Goal: Use online tool/utility: Utilize a website feature to perform a specific function

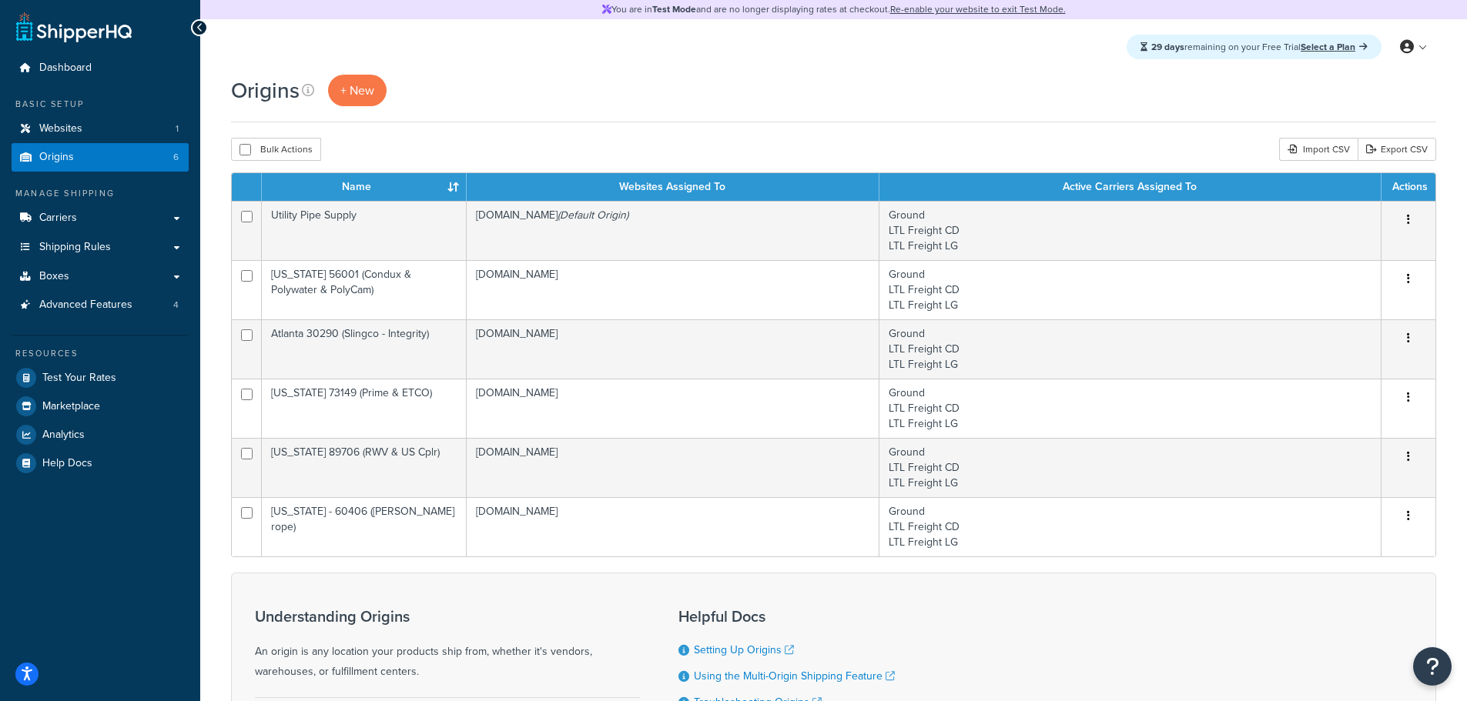
click at [526, 141] on div "Bulk Actions Duplicate Delete Import CSV Export CSV" at bounding box center [833, 149] width 1205 height 23
click at [95, 377] on span "Test Your Rates" at bounding box center [79, 378] width 74 height 13
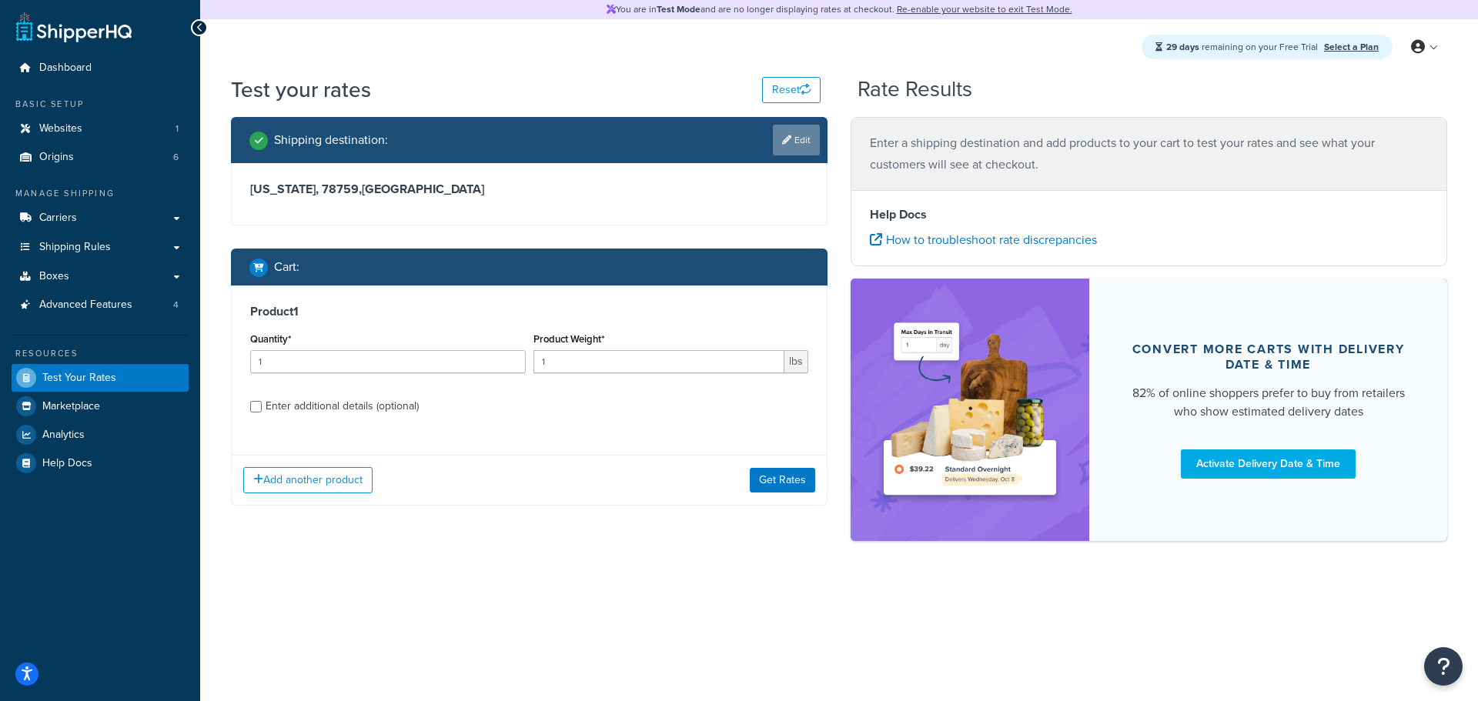
click at [798, 149] on link "Edit" at bounding box center [796, 140] width 47 height 31
select select "[GEOGRAPHIC_DATA]"
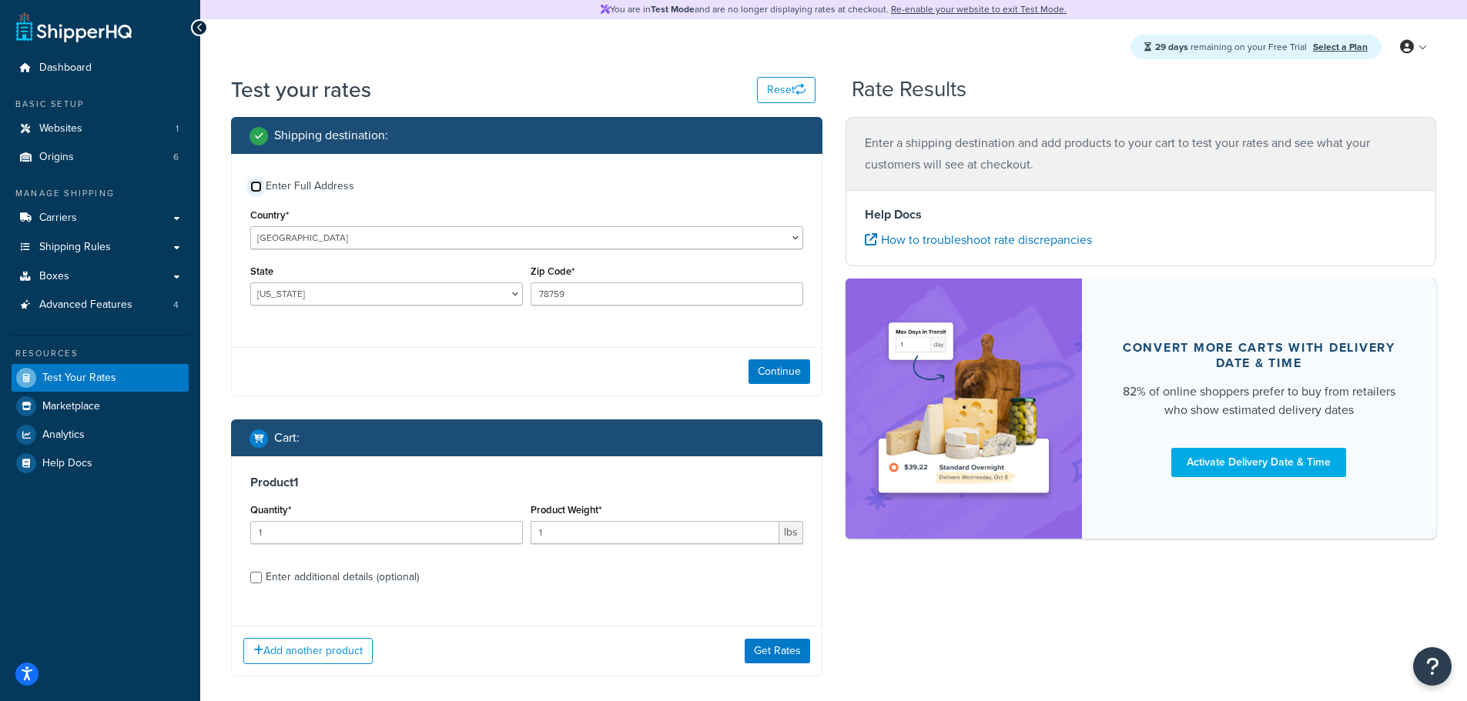
click at [260, 191] on input "Enter Full Address" at bounding box center [256, 187] width 12 height 12
checkbox input "true"
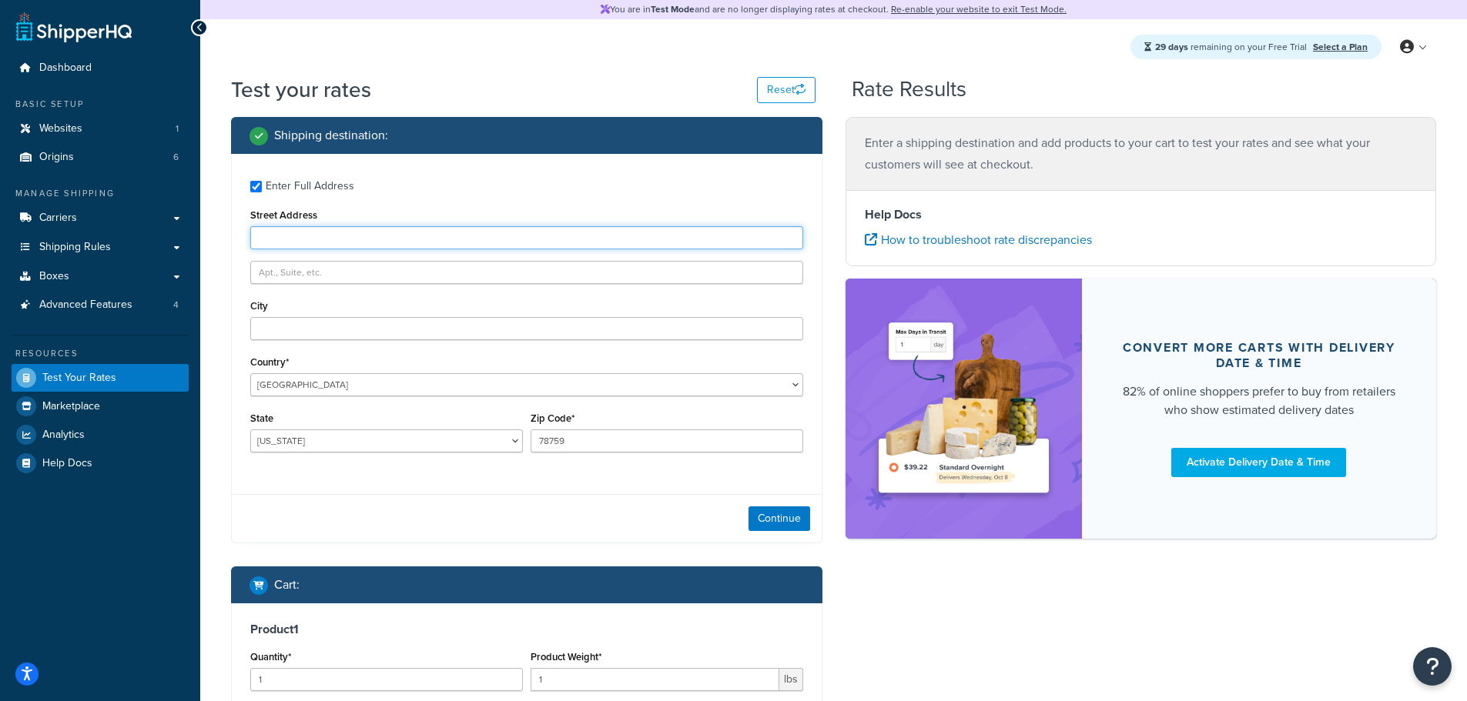
click at [377, 240] on input "Street Address" at bounding box center [526, 237] width 553 height 23
type input "[STREET_ADDRESS]"
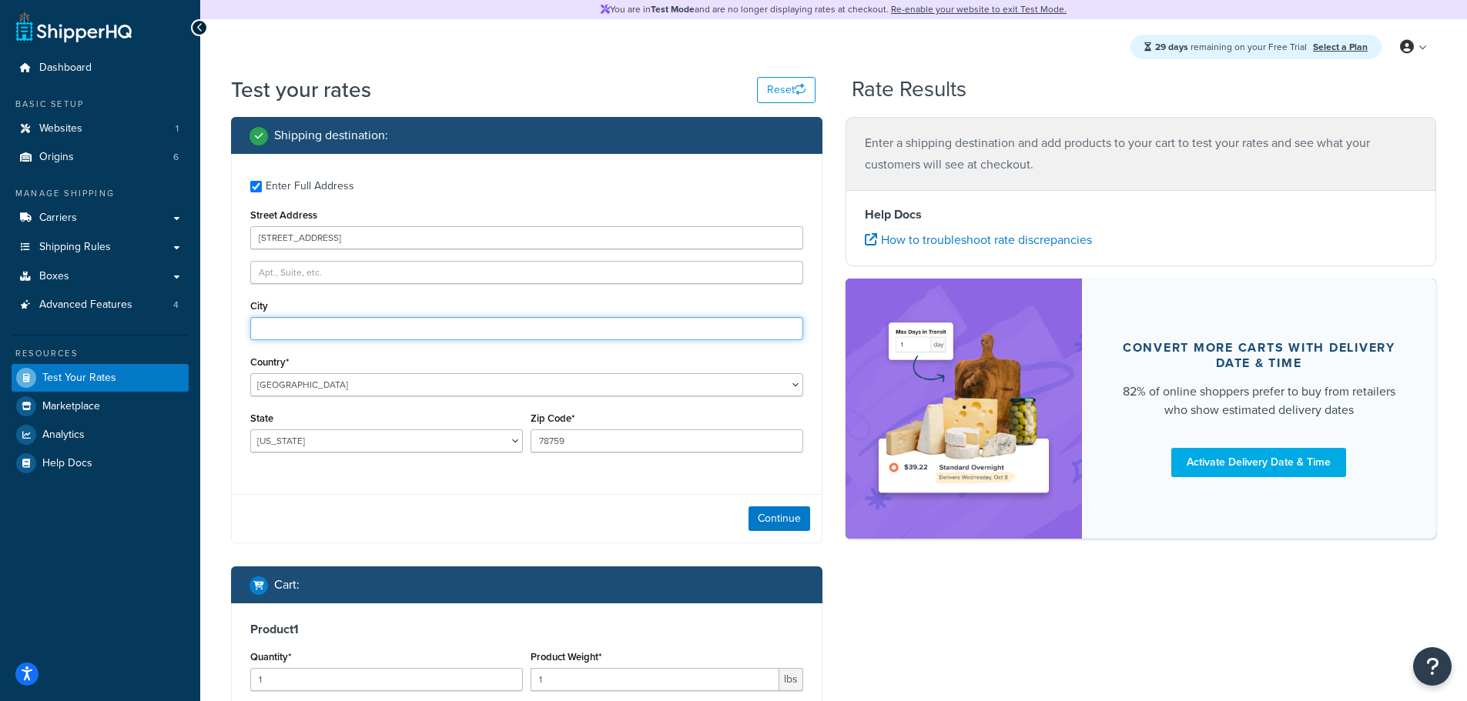
type input "[GEOGRAPHIC_DATA]"
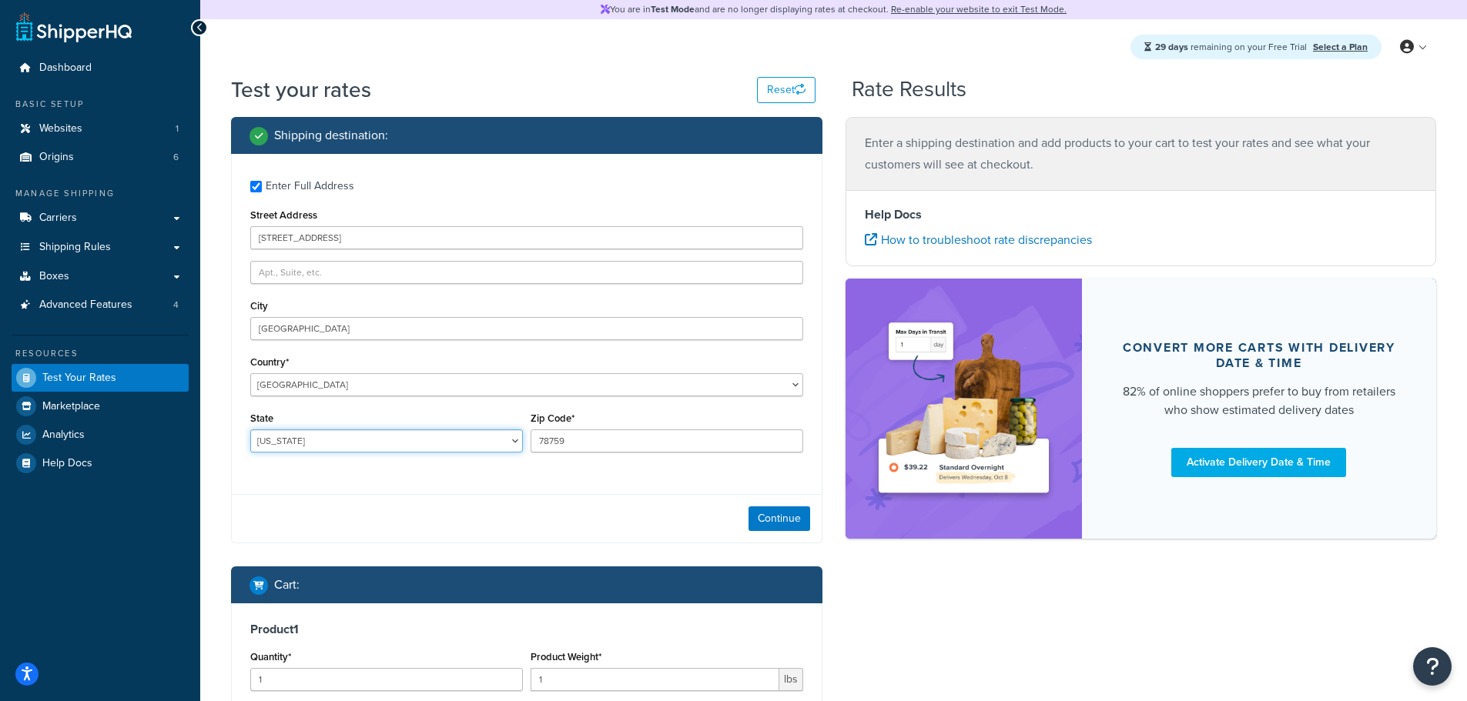
select select "GA"
type input "30303"
click at [765, 510] on button "Continue" at bounding box center [779, 519] width 62 height 25
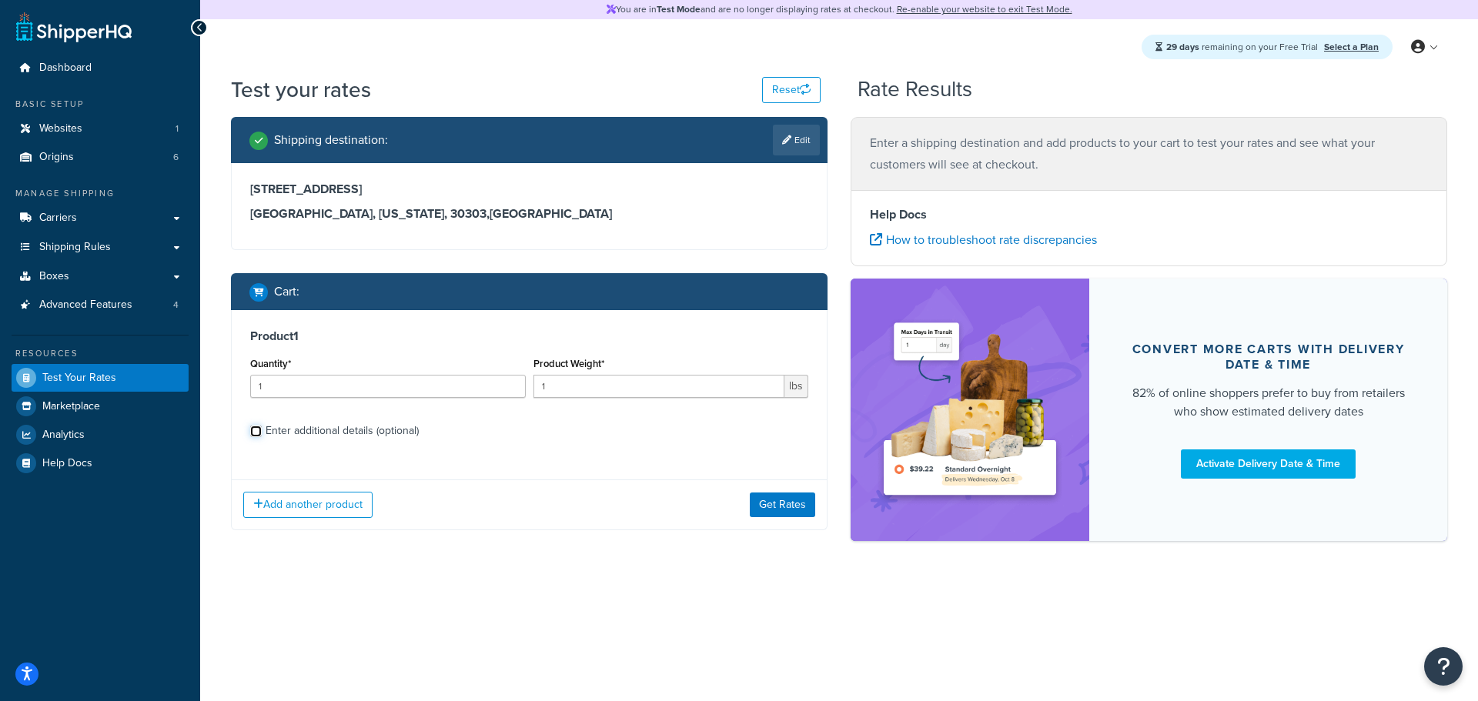
click at [260, 435] on input "Enter additional details (optional)" at bounding box center [256, 432] width 12 height 12
checkbox input "true"
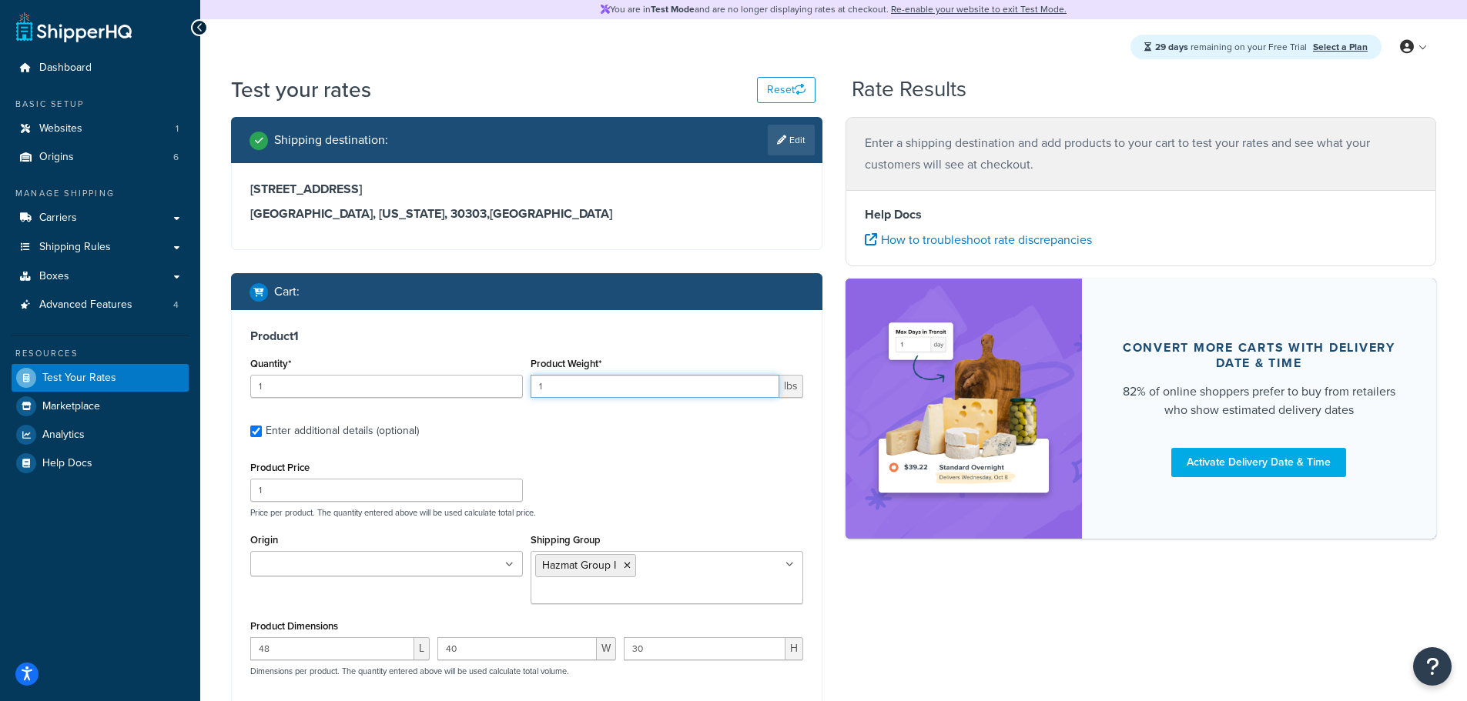
drag, startPoint x: 579, startPoint y: 386, endPoint x: 524, endPoint y: 390, distance: 55.6
click at [524, 390] on div "Quantity* 1 Product Weight* 1 lbs" at bounding box center [526, 381] width 560 height 56
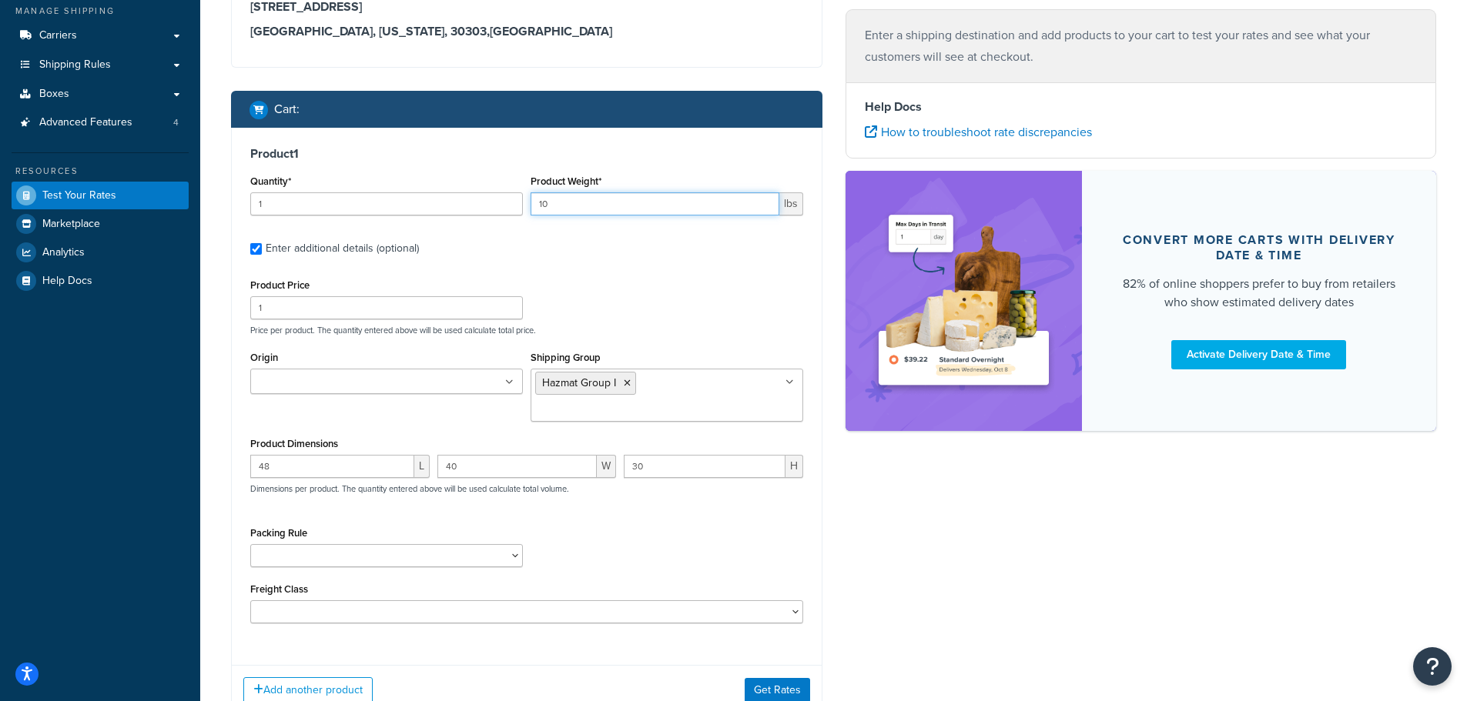
scroll to position [206, 0]
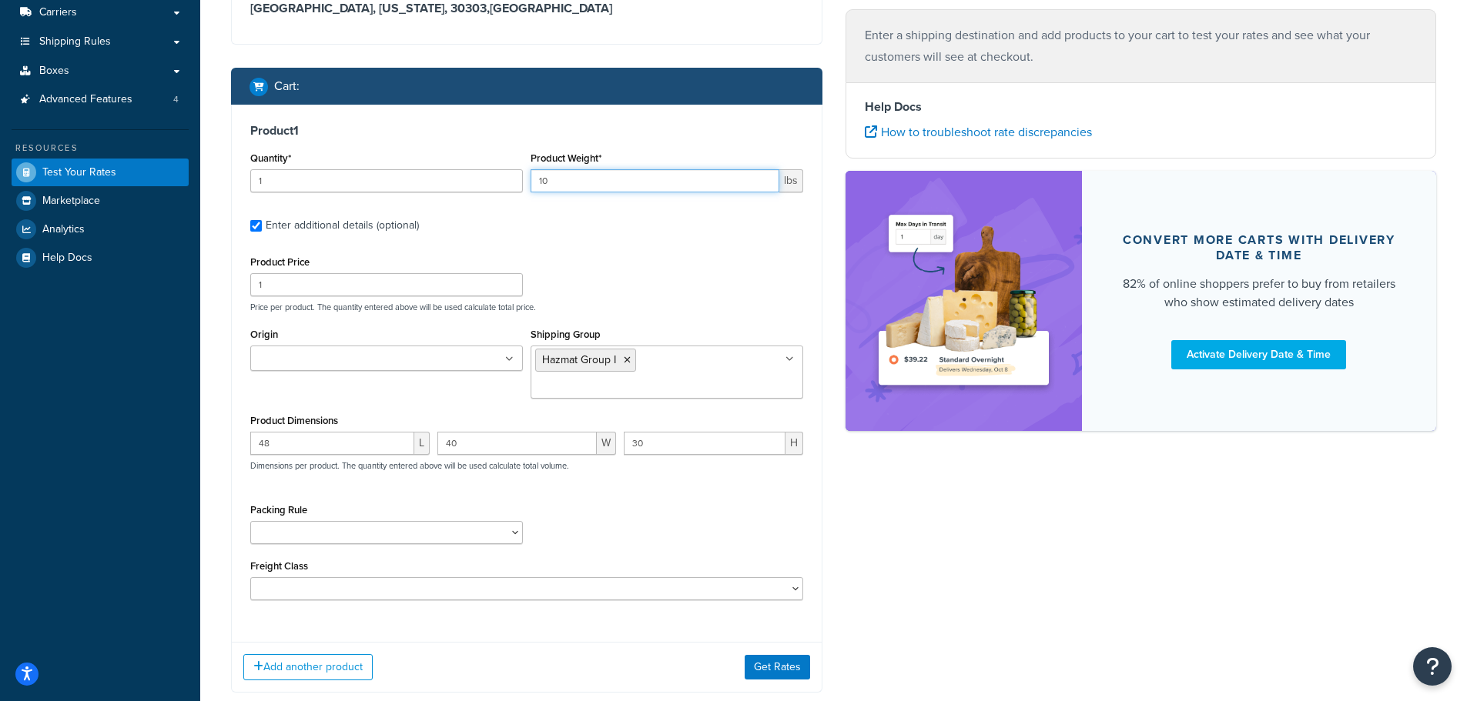
type input "10"
drag, startPoint x: 319, startPoint y: 422, endPoint x: 239, endPoint y: 422, distance: 80.1
click at [239, 422] on div "Product 1 Quantity* 1 Product Weight* 10 lbs Enter additional details (optional…" at bounding box center [527, 368] width 590 height 526
drag, startPoint x: 465, startPoint y: 420, endPoint x: 419, endPoint y: 423, distance: 46.3
click at [419, 432] on div "L 40 W 30 H Dimensions per product. The quantity entered above will be used cal…" at bounding box center [526, 460] width 560 height 56
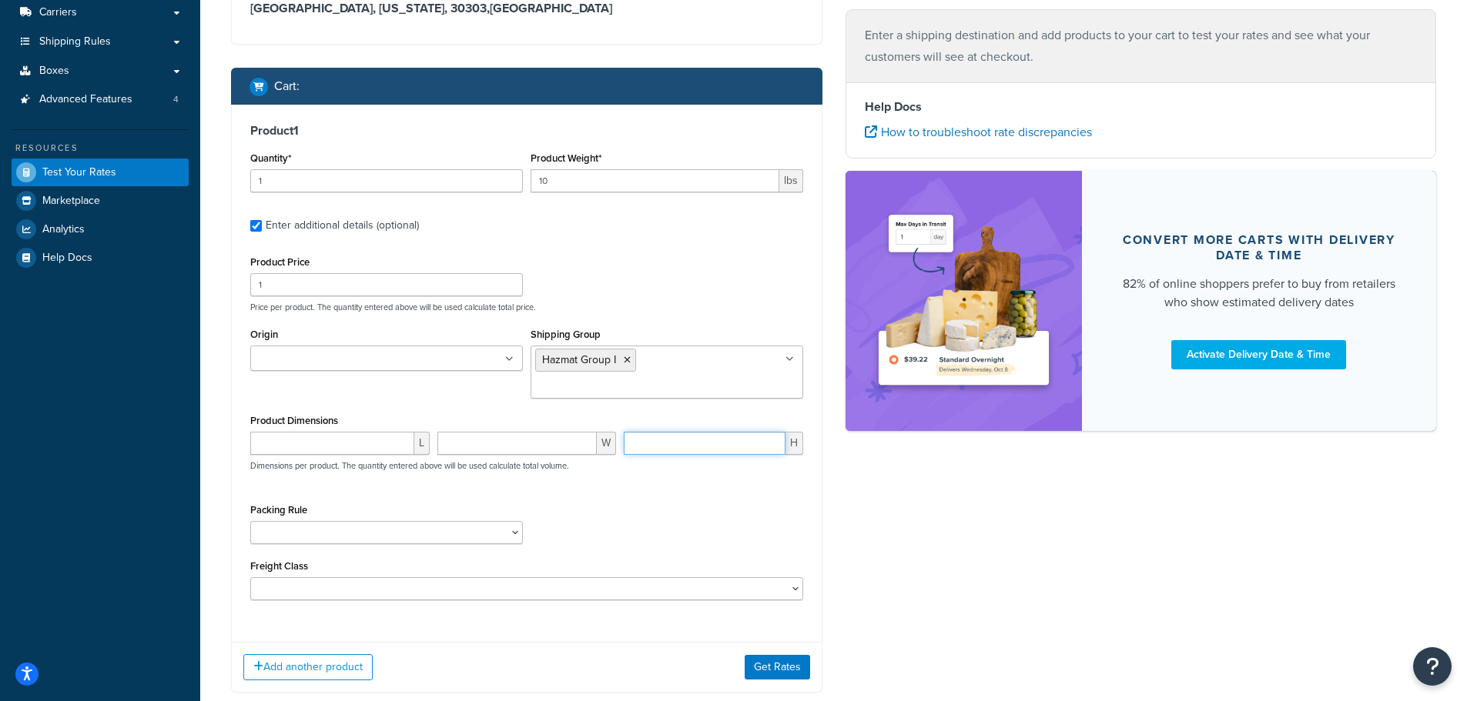
drag, startPoint x: 654, startPoint y: 423, endPoint x: 625, endPoint y: 424, distance: 29.3
click at [627, 432] on input "number" at bounding box center [705, 443] width 162 height 23
click at [775, 655] on button "Get Rates" at bounding box center [776, 667] width 65 height 25
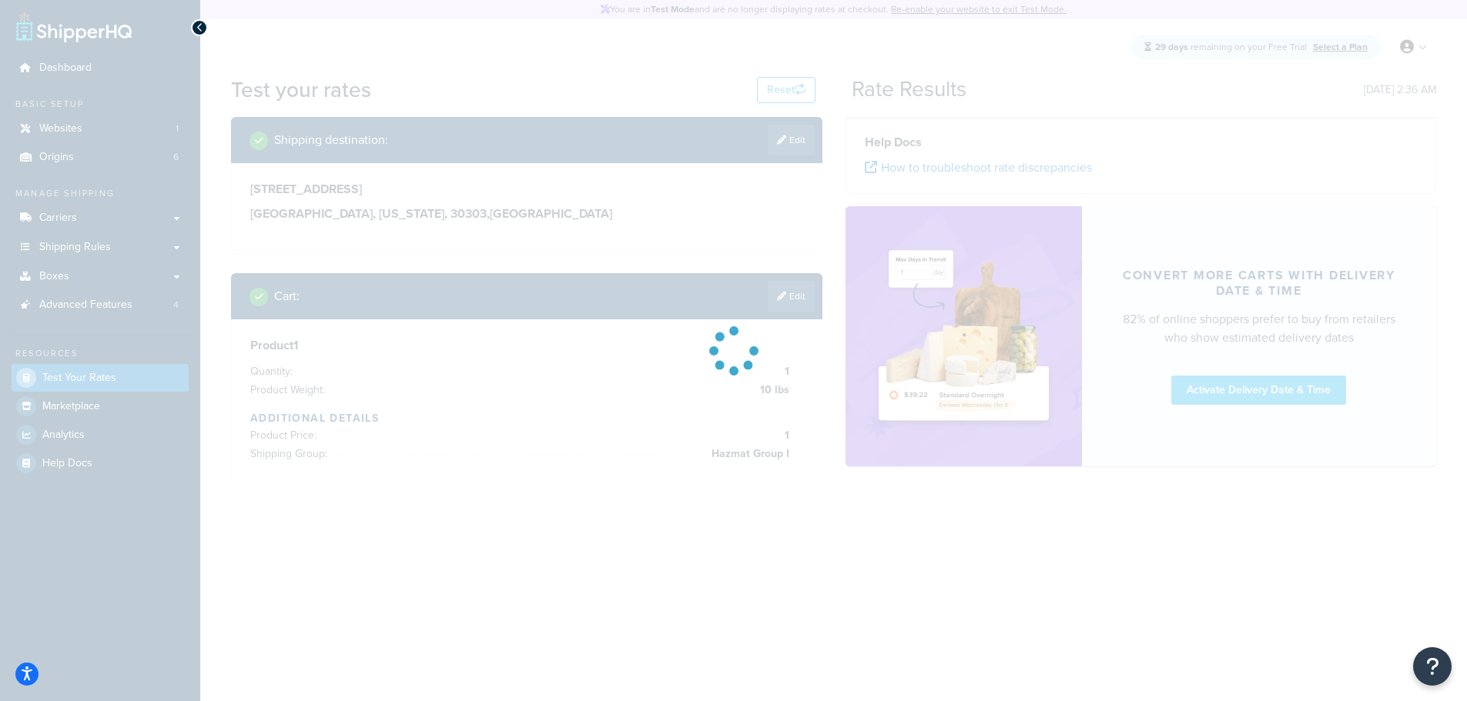
scroll to position [0, 0]
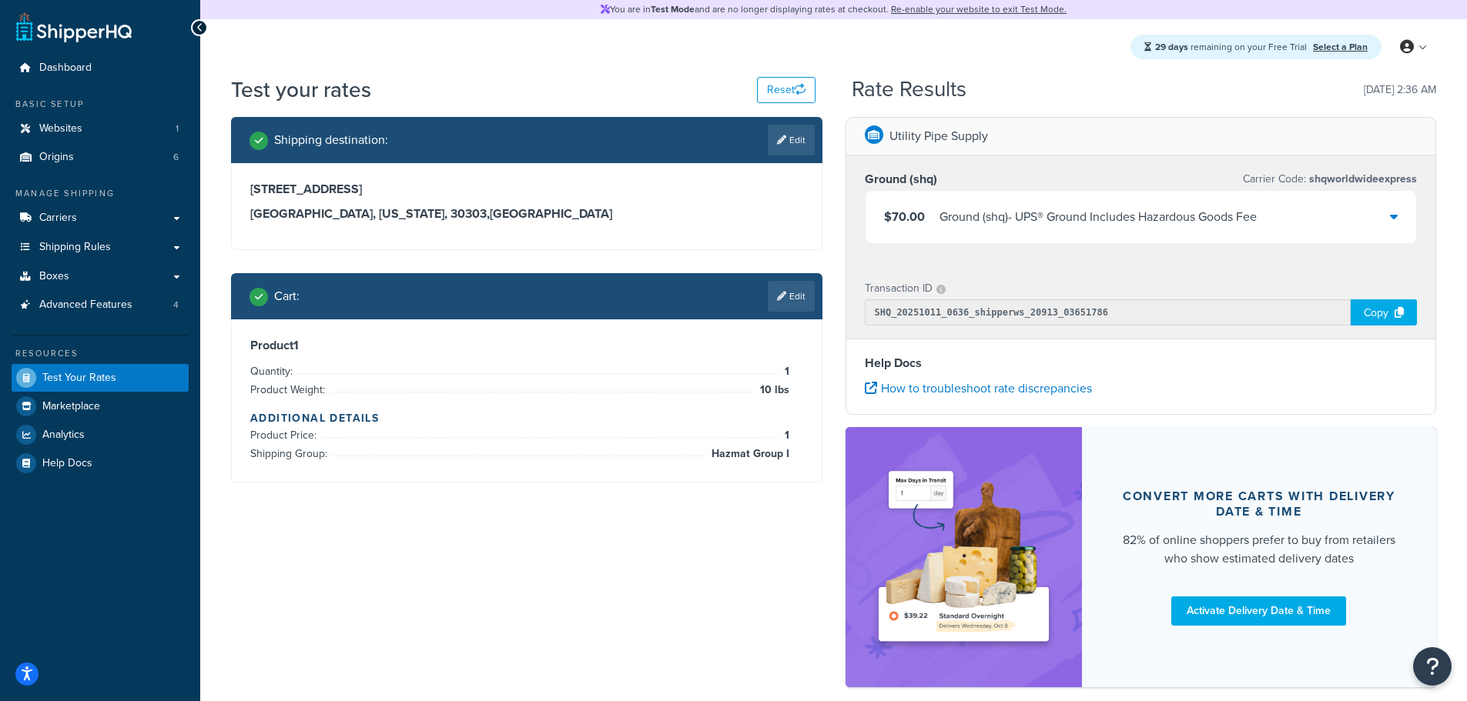
click at [1383, 225] on div "$70.00 Ground (shq) - UPS® Ground Includes Hazardous Goods Fee" at bounding box center [1140, 217] width 551 height 52
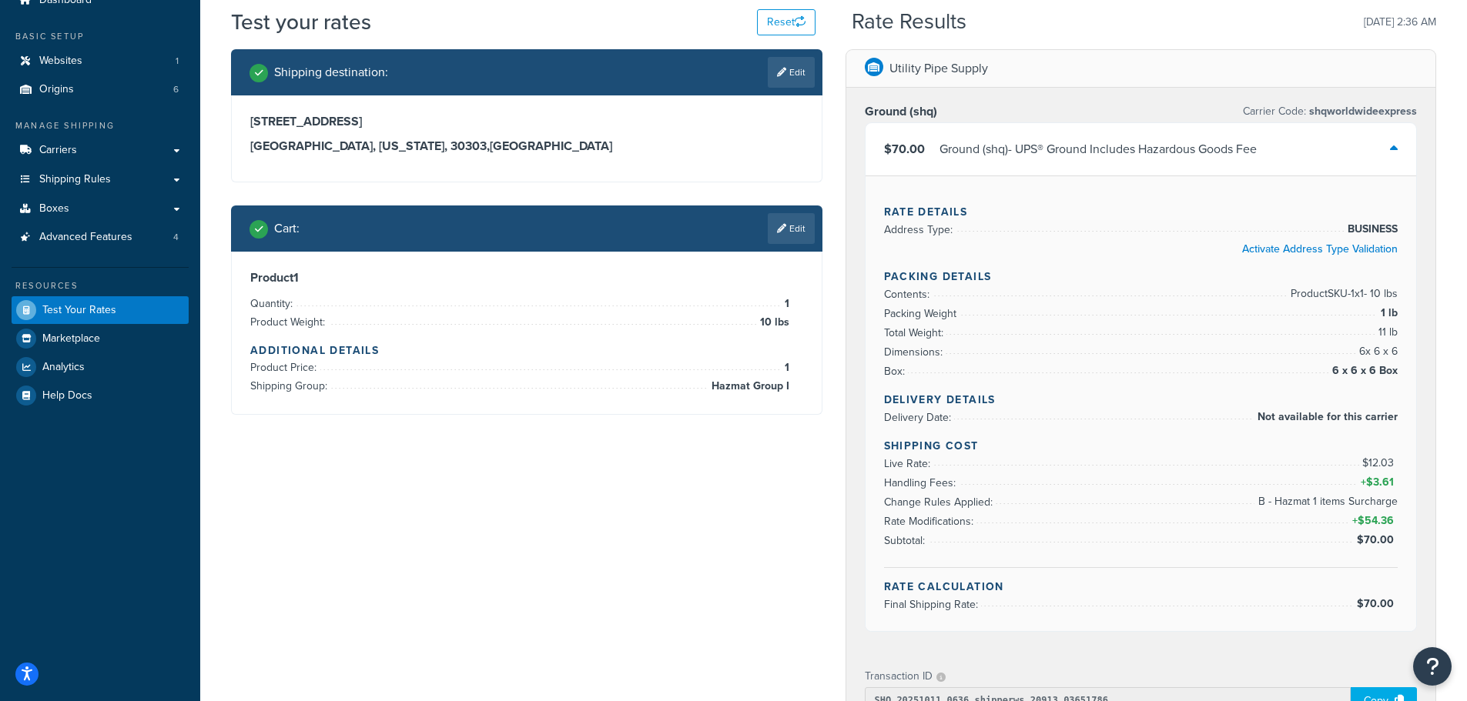
scroll to position [102, 0]
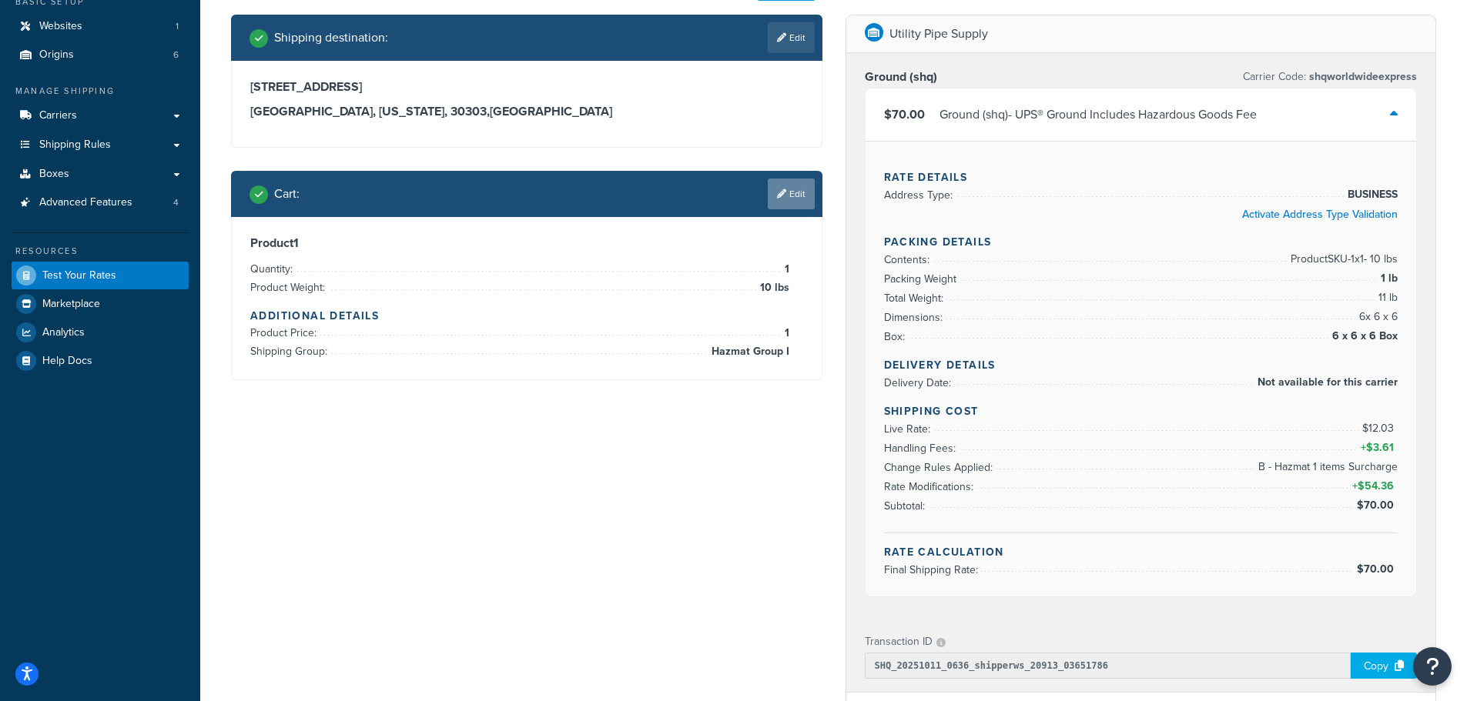
click at [791, 202] on link "Edit" at bounding box center [791, 194] width 47 height 31
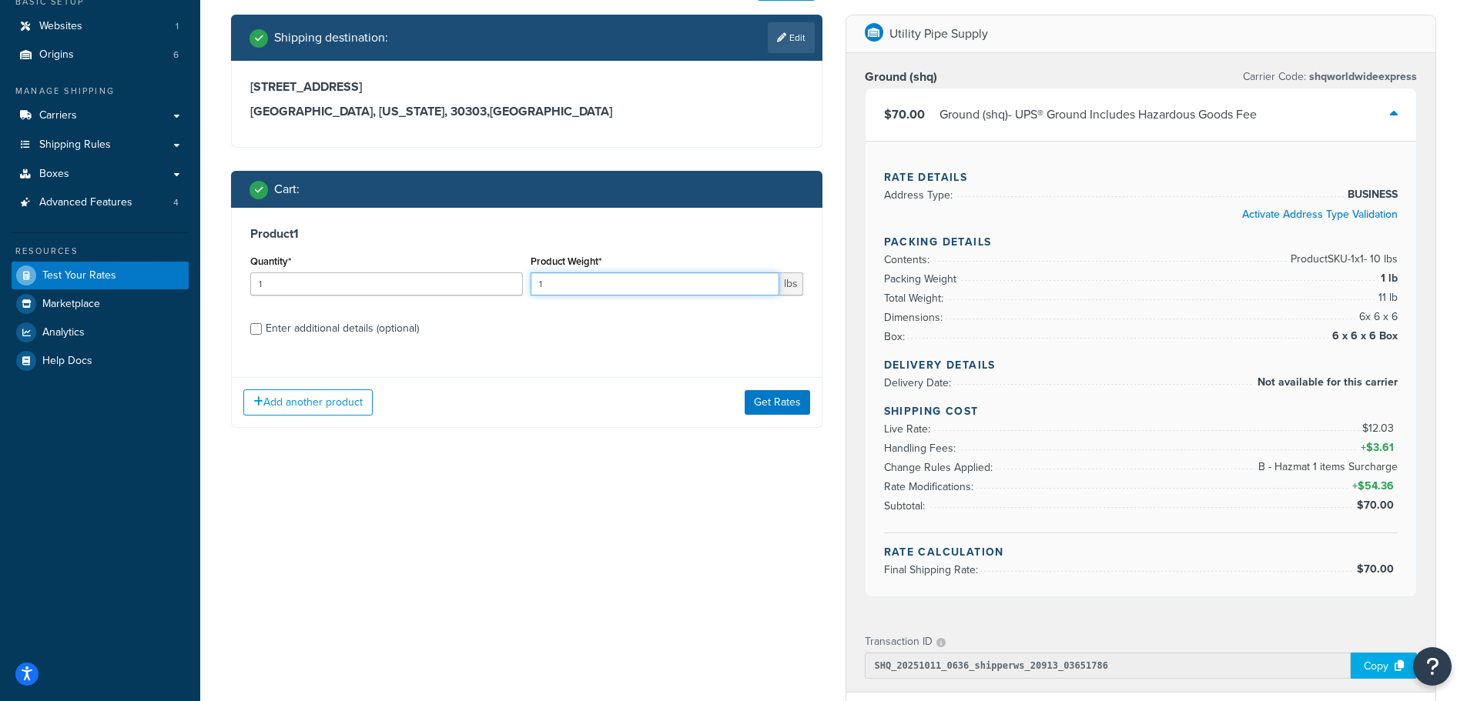
drag, startPoint x: 576, startPoint y: 286, endPoint x: 523, endPoint y: 291, distance: 53.3
click at [523, 291] on div "Quantity* 1 Product Weight* 1 lbs" at bounding box center [526, 279] width 560 height 56
type input "10"
click at [353, 330] on div "Enter additional details (optional)" at bounding box center [342, 329] width 153 height 22
click at [262, 330] on input "Enter additional details (optional)" at bounding box center [256, 329] width 12 height 12
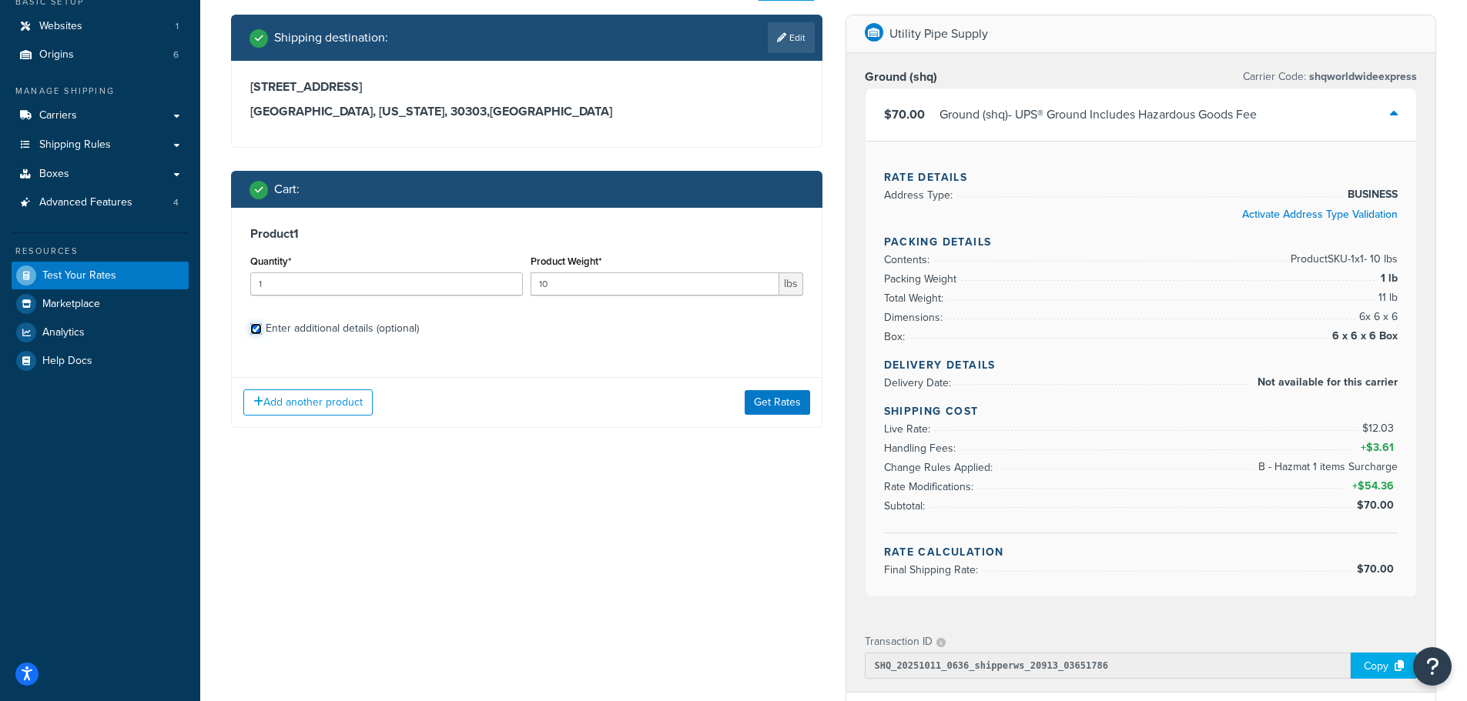
checkbox input "true"
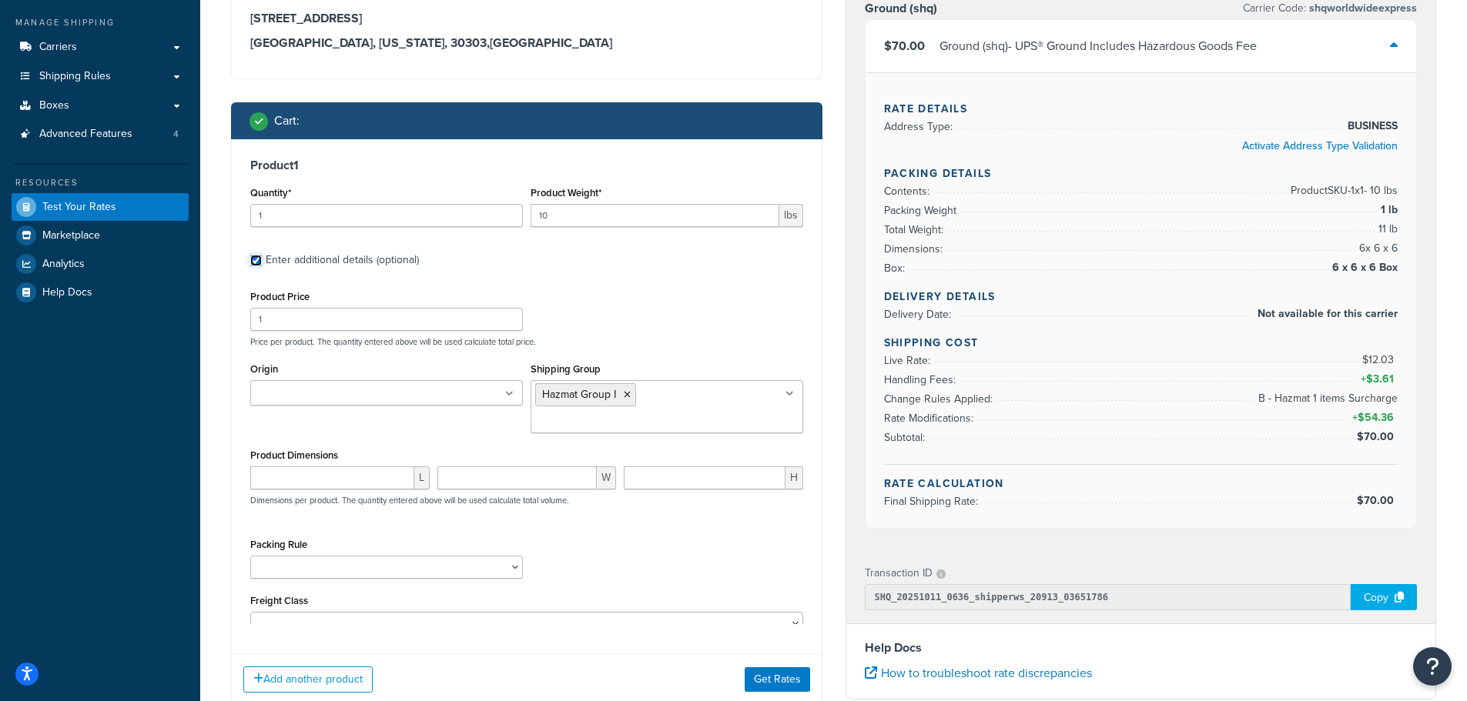
scroll to position [206, 0]
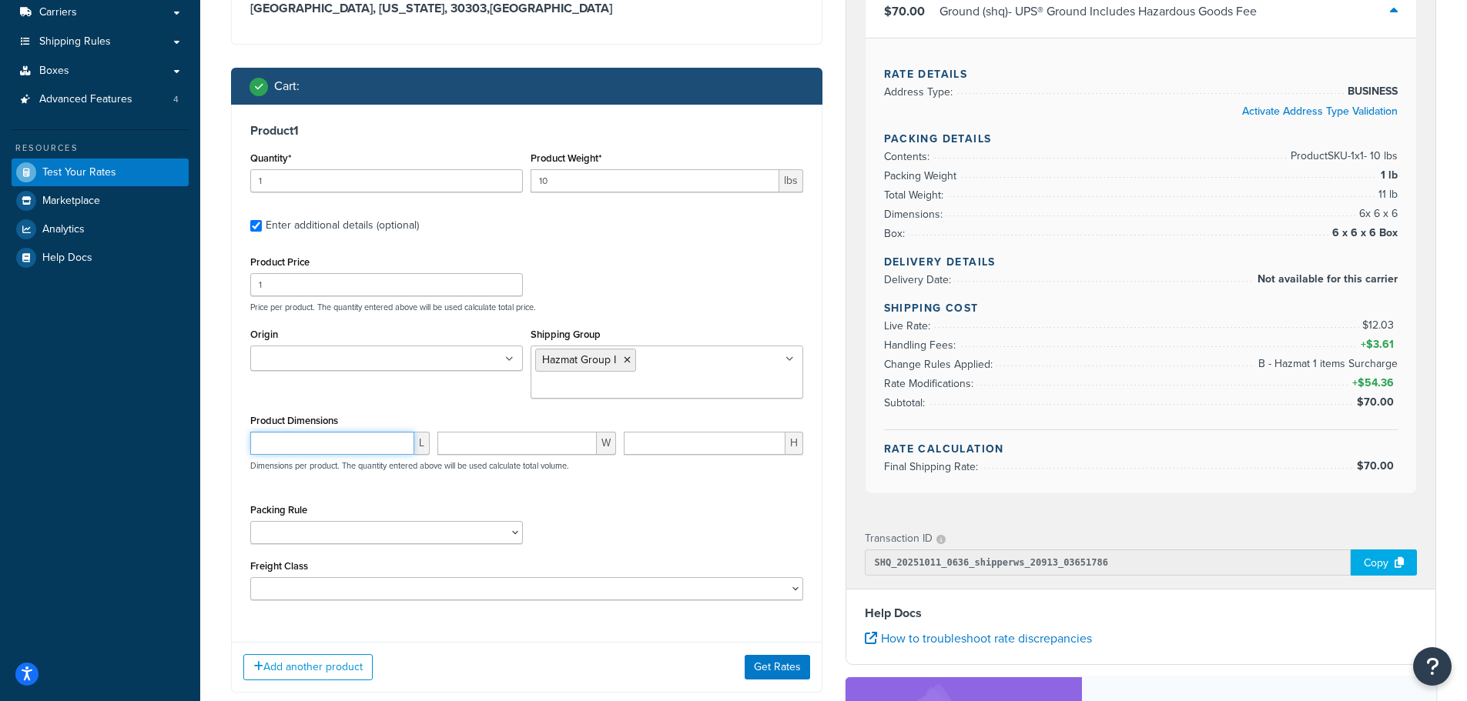
click at [363, 432] on input "number" at bounding box center [332, 443] width 164 height 23
type input "12"
click at [458, 432] on input "number" at bounding box center [517, 443] width 160 height 23
type input "12"
click at [657, 432] on input "number" at bounding box center [705, 443] width 162 height 23
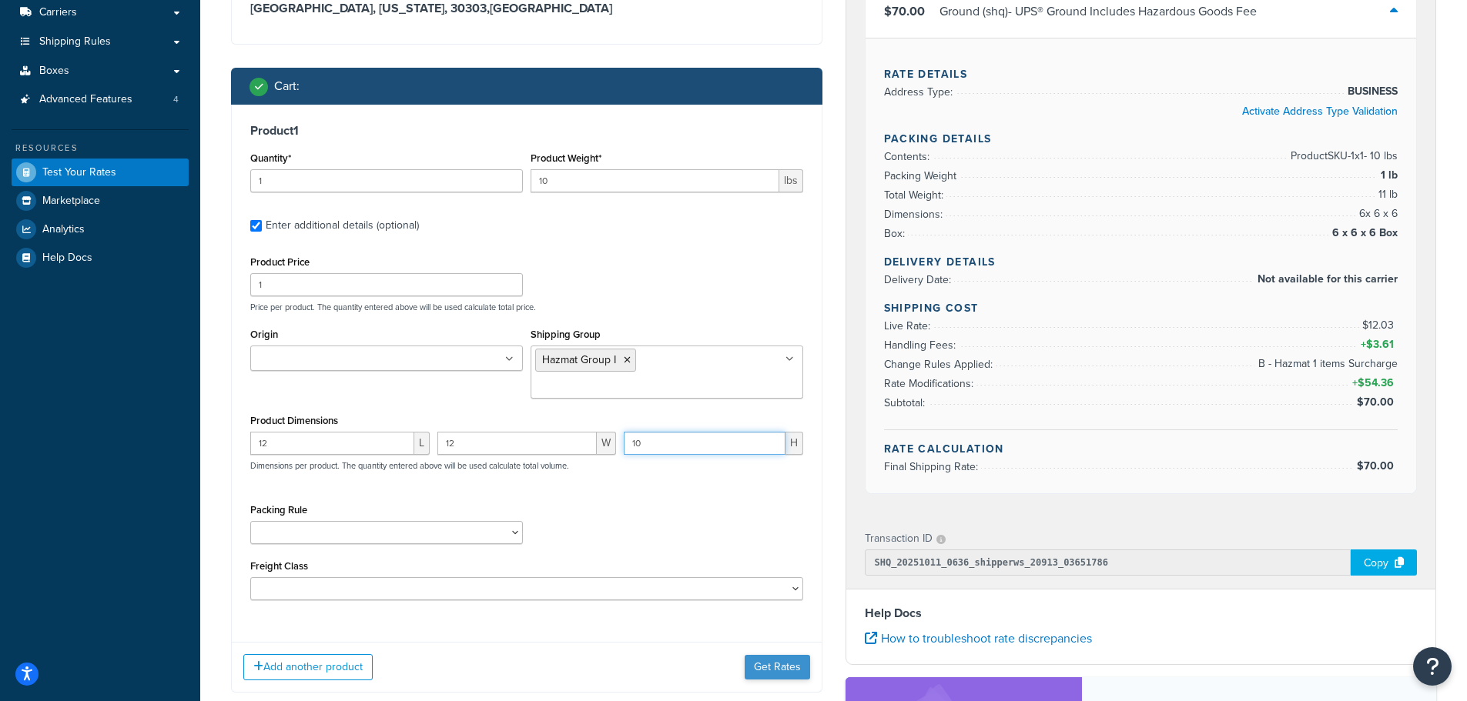
type input "10"
click at [771, 655] on button "Get Rates" at bounding box center [776, 667] width 65 height 25
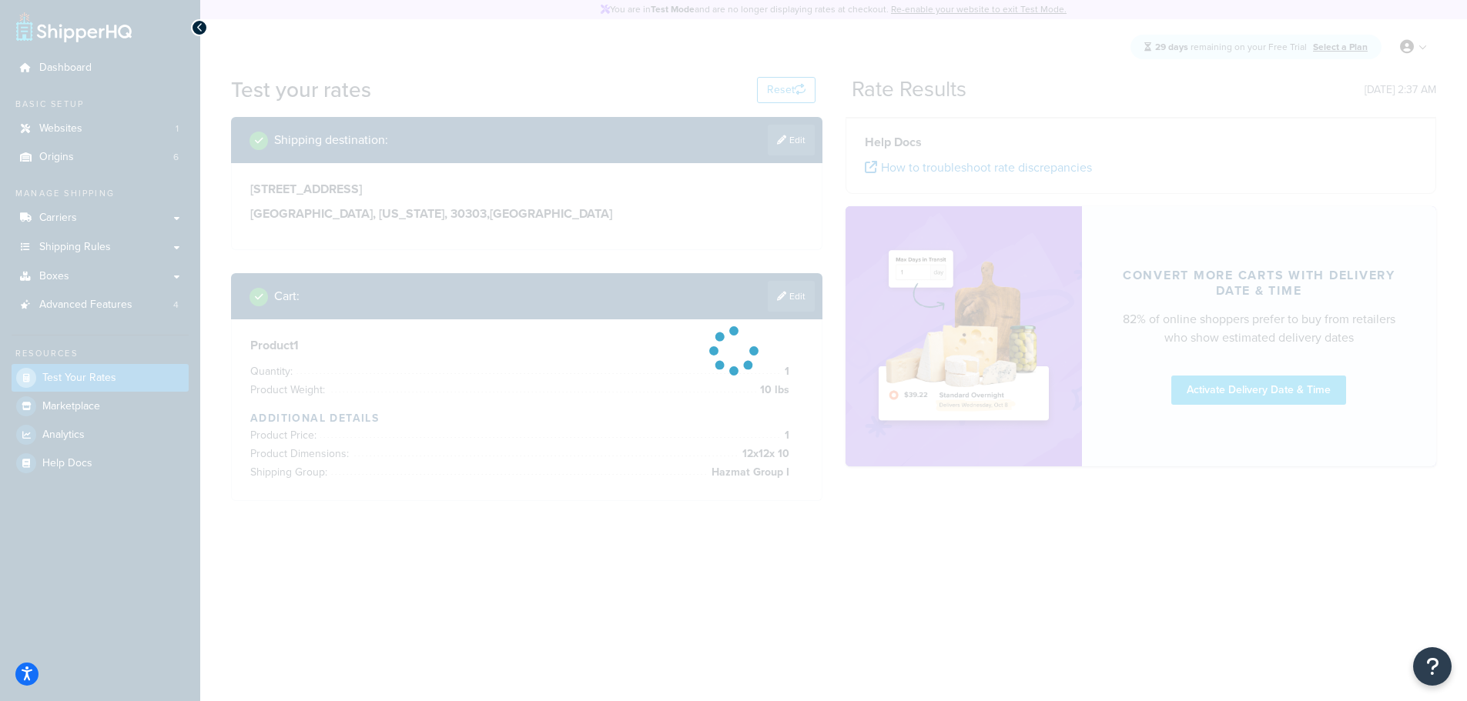
scroll to position [0, 0]
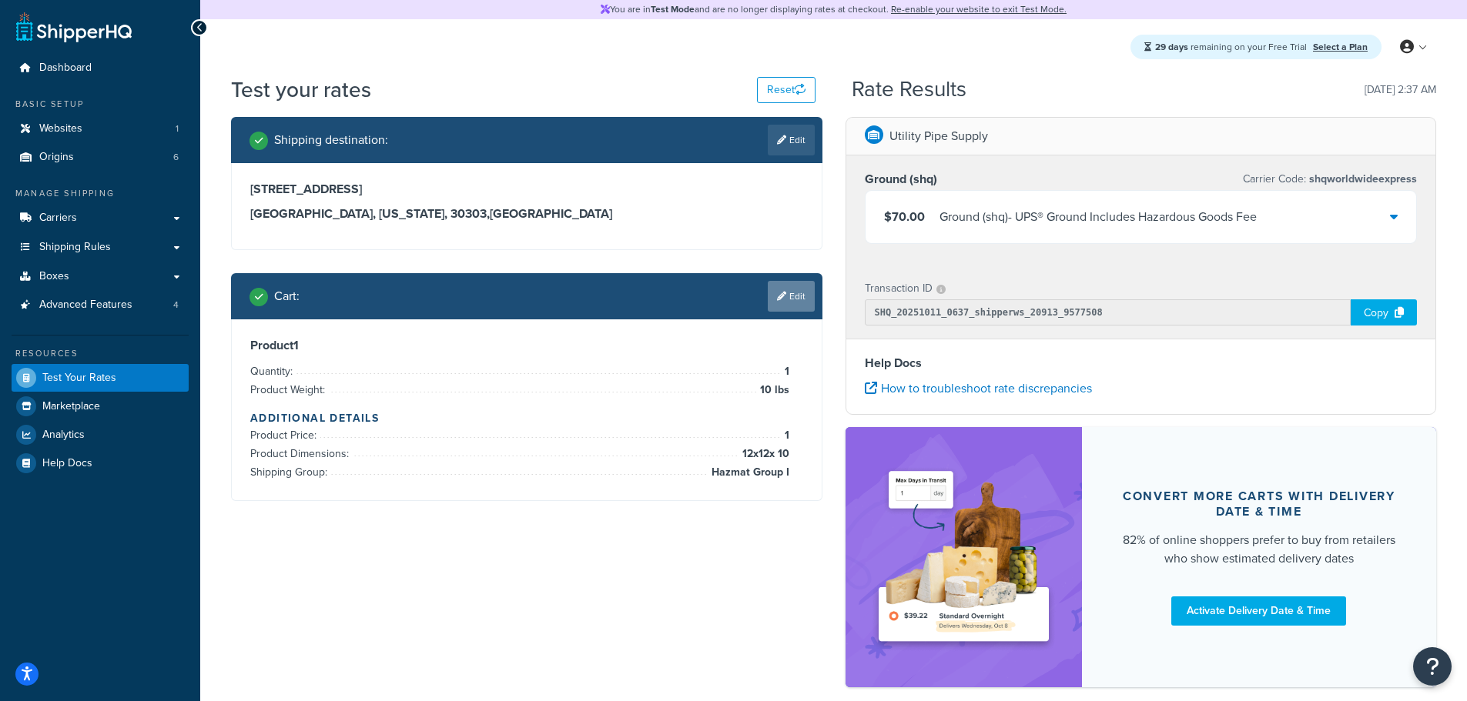
click at [795, 302] on link "Edit" at bounding box center [791, 296] width 47 height 31
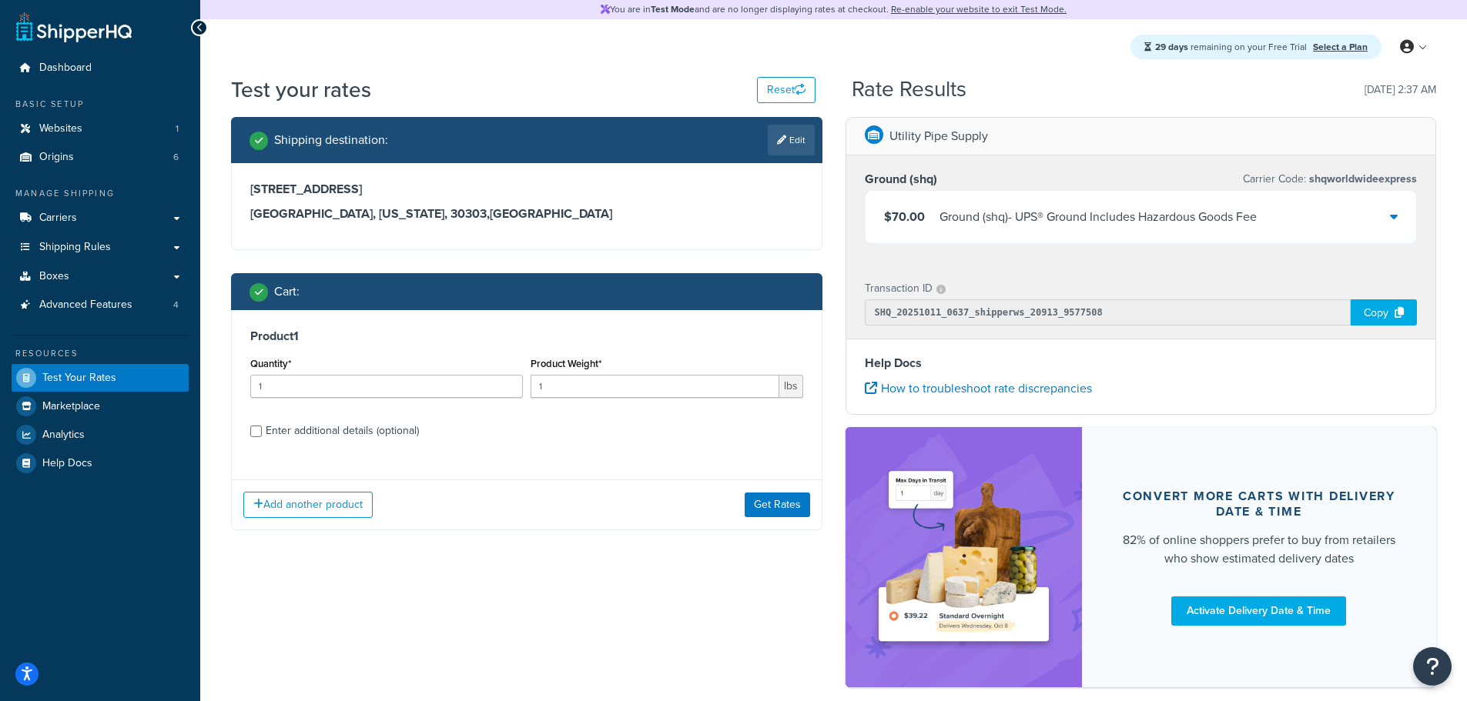
scroll to position [79, 0]
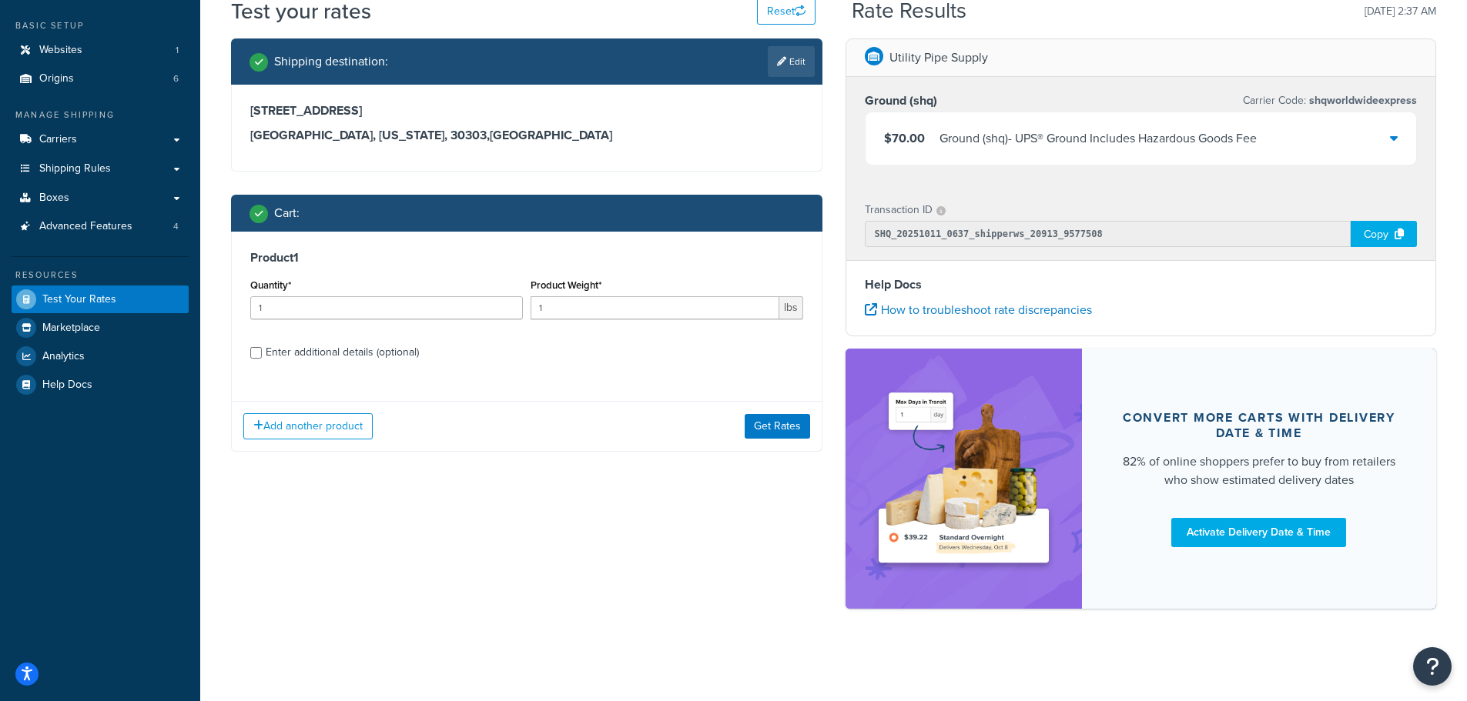
click at [360, 352] on div "Enter additional details (optional)" at bounding box center [342, 353] width 153 height 22
click at [262, 352] on input "Enter additional details (optional)" at bounding box center [256, 353] width 12 height 12
checkbox input "true"
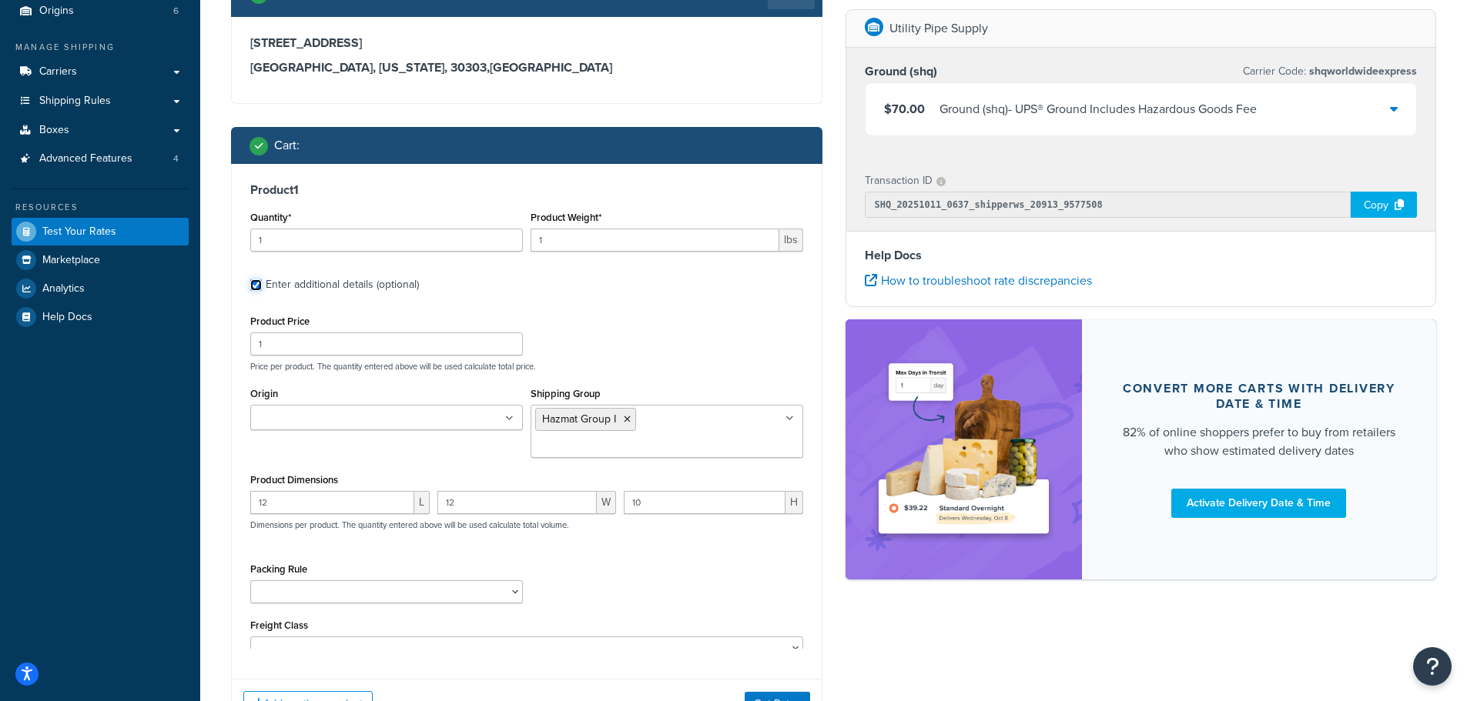
scroll to position [181, 0]
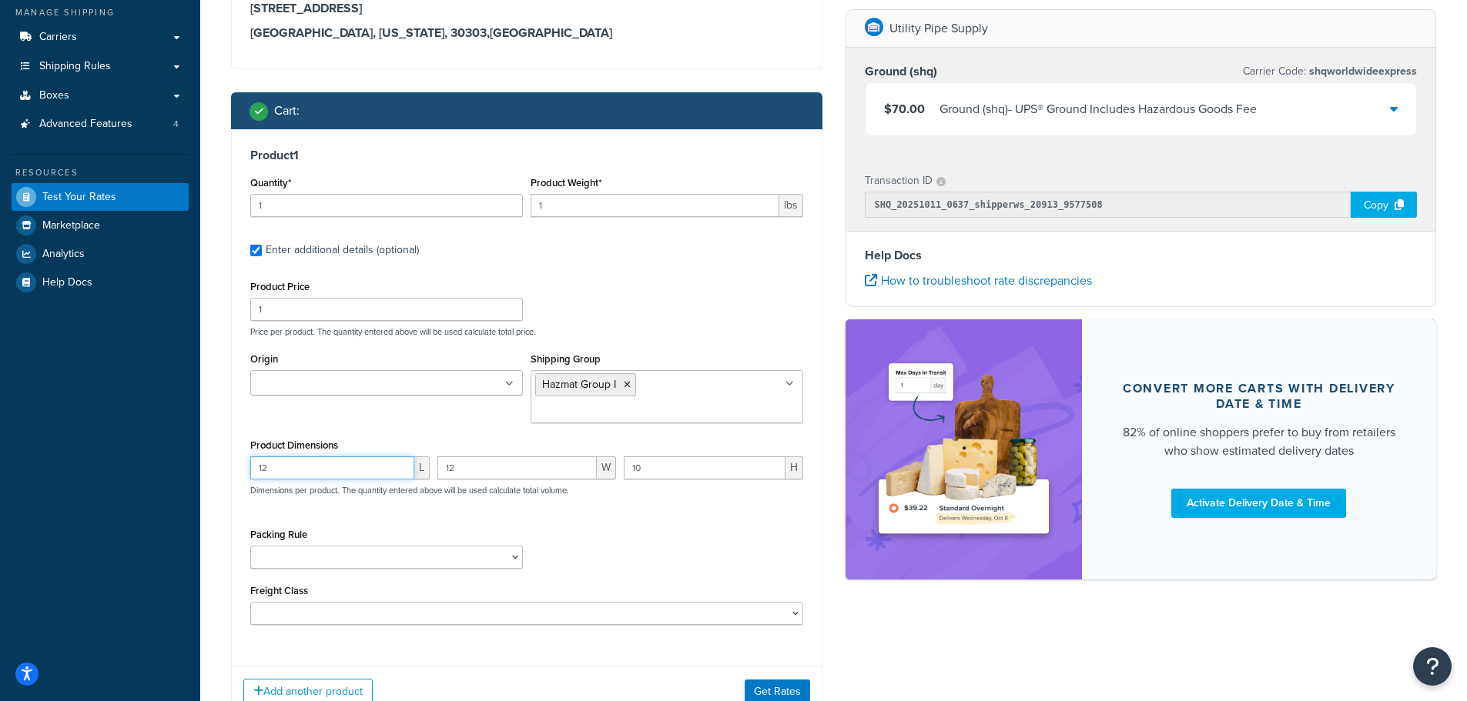
drag, startPoint x: 302, startPoint y: 449, endPoint x: 233, endPoint y: 449, distance: 68.5
click at [234, 450] on div "Product 1 Quantity* 1 Product Weight* 1 lbs Enter additional details (optional)…" at bounding box center [527, 392] width 590 height 526
drag, startPoint x: 471, startPoint y: 450, endPoint x: 429, endPoint y: 452, distance: 42.4
click at [429, 457] on div "L 12 W 10 H Dimensions per product. The quantity entered above will be used cal…" at bounding box center [526, 485] width 560 height 56
drag, startPoint x: 653, startPoint y: 447, endPoint x: 608, endPoint y: 450, distance: 44.7
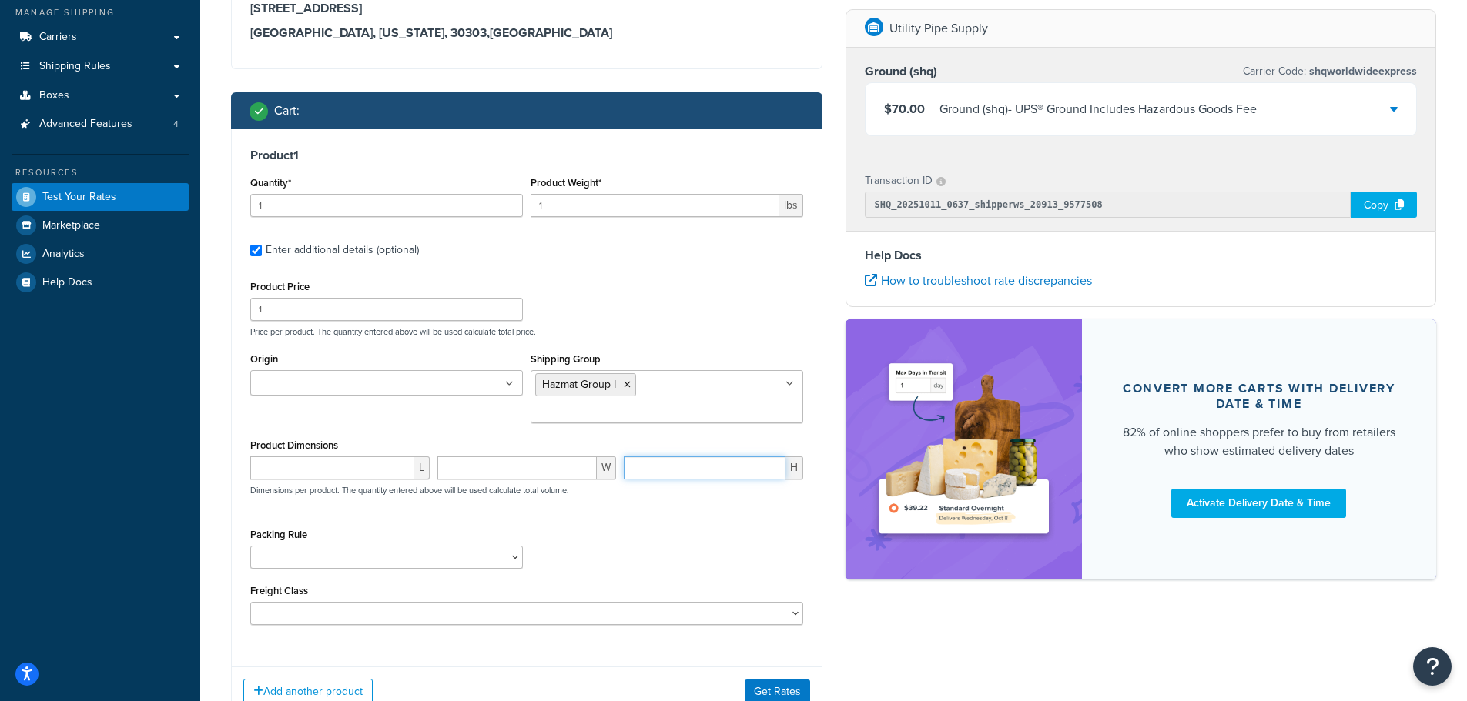
click at [608, 457] on div "L W H Dimensions per product. The quantity entered above will be used calculate…" at bounding box center [526, 485] width 560 height 56
drag, startPoint x: 321, startPoint y: 209, endPoint x: 218, endPoint y: 214, distance: 103.3
click at [218, 214] on div "Test your rates Reset Rate Results [DATE] 2:37 AM Shipping destination : Edit […" at bounding box center [833, 336] width 1266 height 885
type input "2"
drag, startPoint x: 568, startPoint y: 206, endPoint x: 528, endPoint y: 211, distance: 40.3
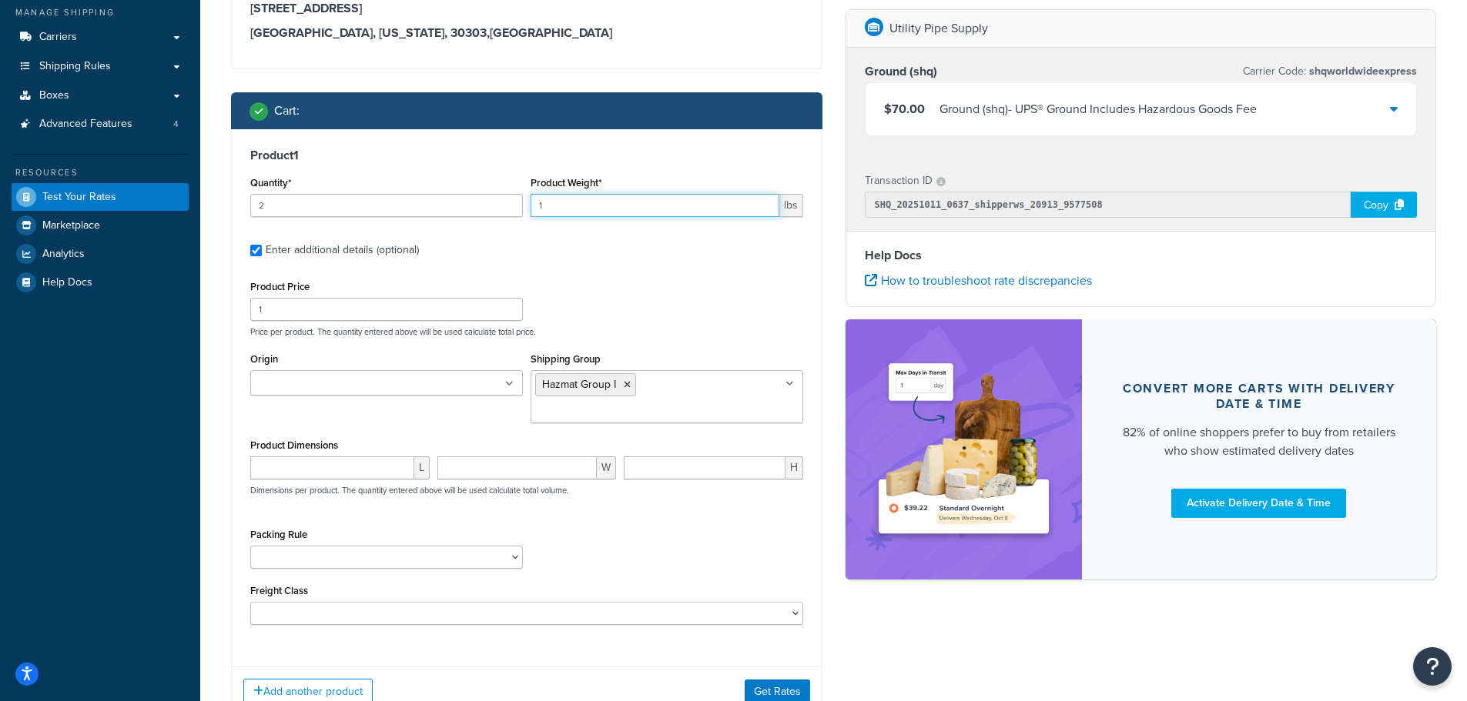
click at [528, 211] on div "Product Weight* 1 lbs" at bounding box center [667, 200] width 280 height 56
type input "10"
click at [762, 680] on button "Get Rates" at bounding box center [776, 692] width 65 height 25
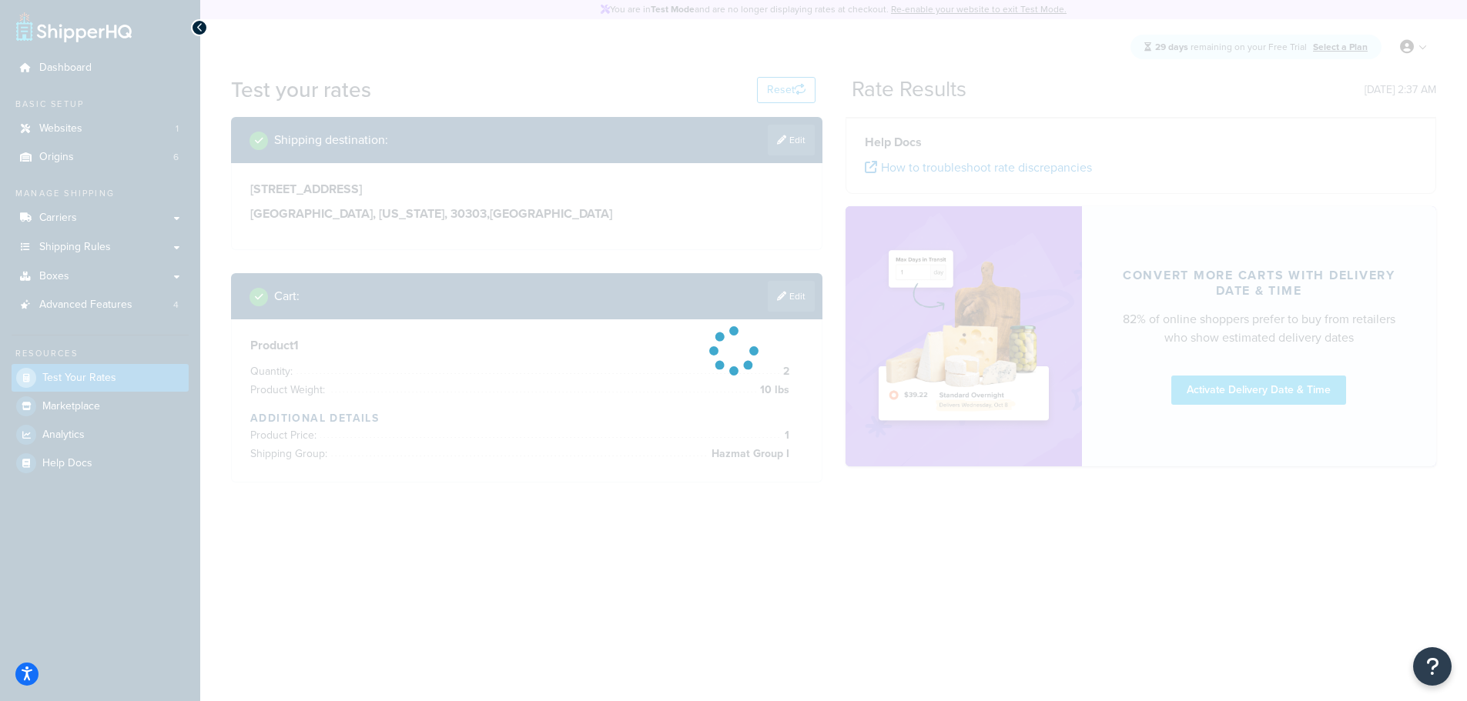
scroll to position [0, 0]
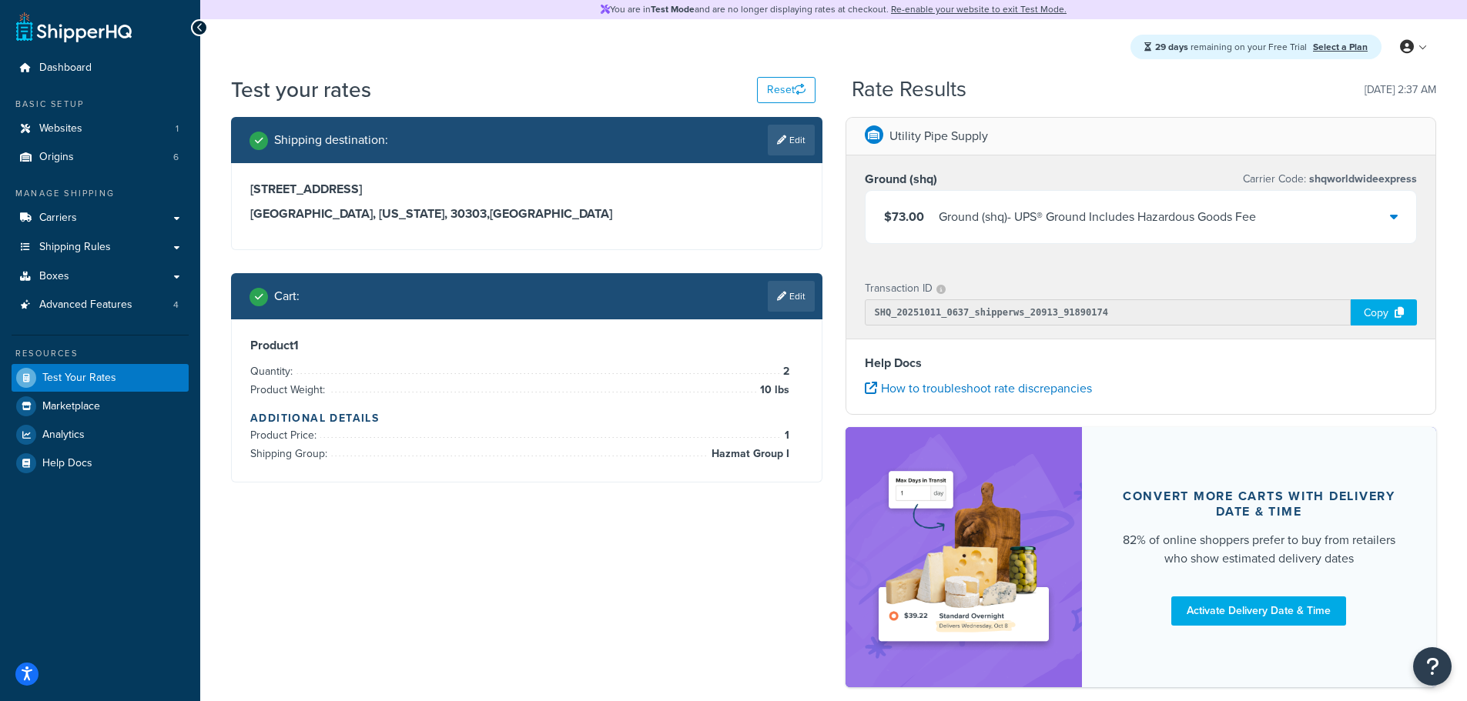
click at [988, 226] on div "Ground (shq) - UPS® Ground Includes Hazardous Goods Fee" at bounding box center [1097, 217] width 317 height 22
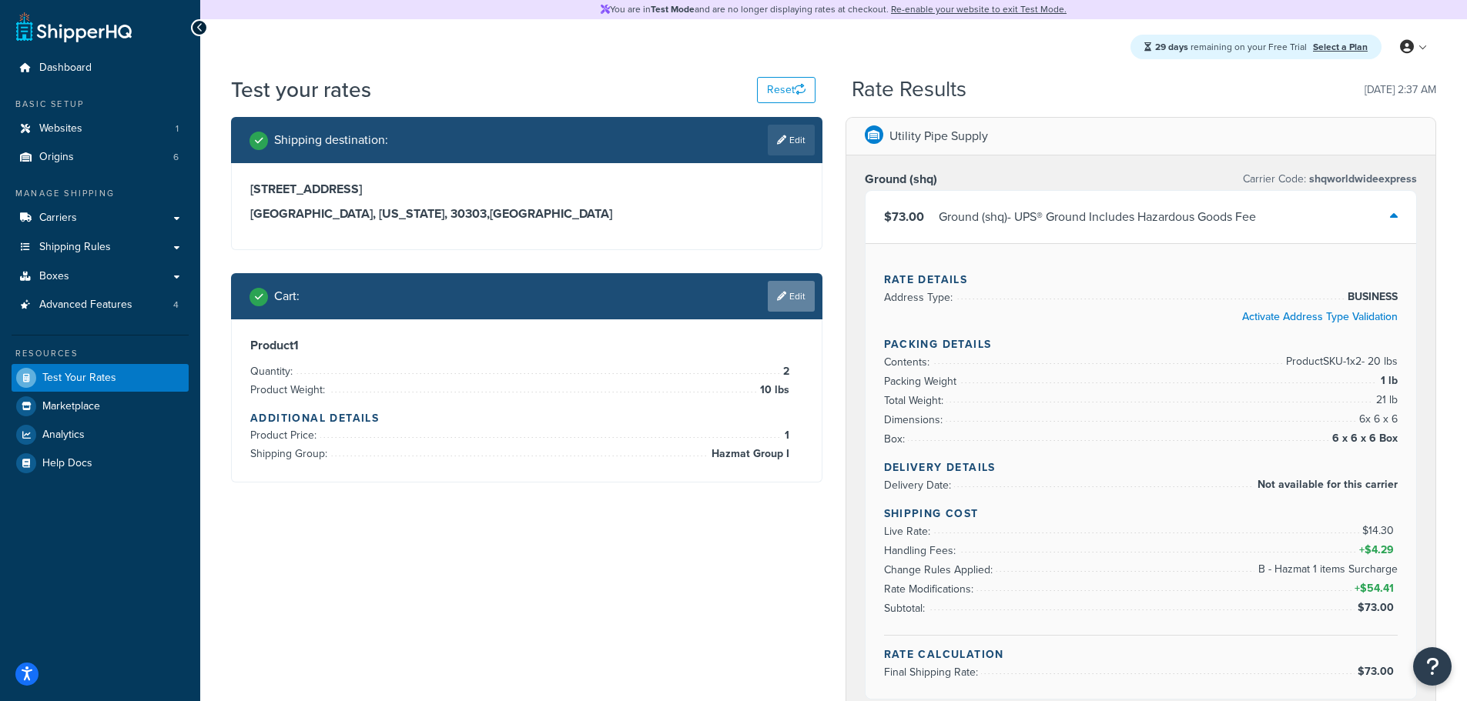
click at [795, 293] on link "Edit" at bounding box center [791, 296] width 47 height 31
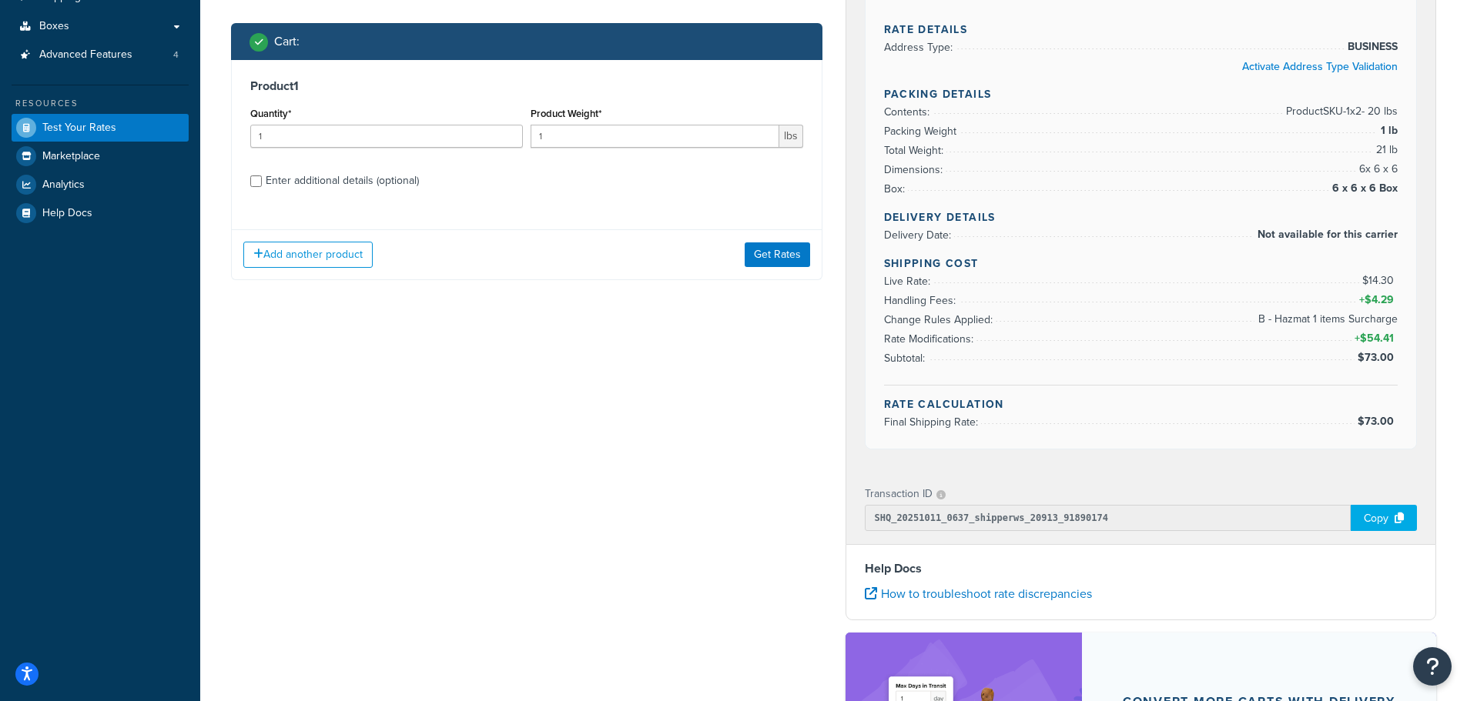
scroll to position [308, 0]
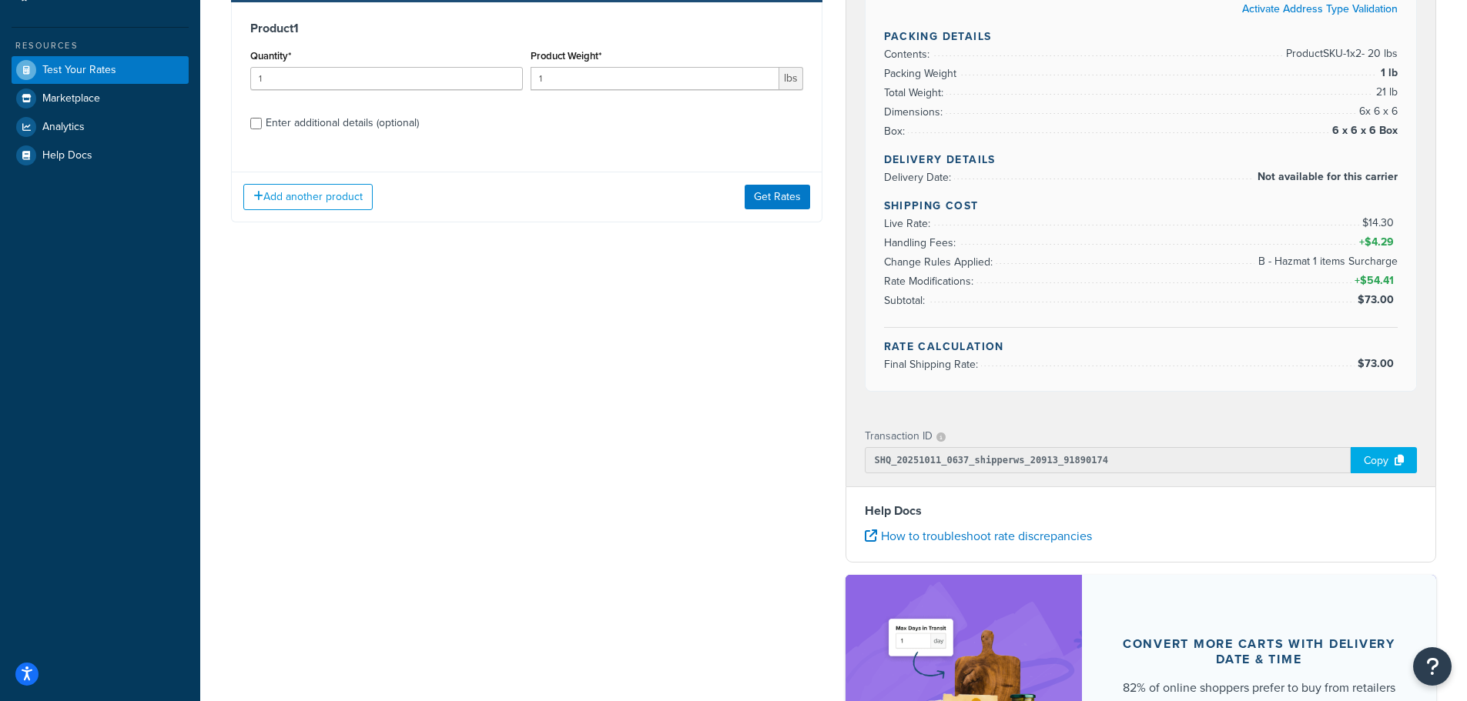
click at [328, 120] on div "Enter additional details (optional)" at bounding box center [342, 123] width 153 height 22
click at [262, 120] on input "Enter additional details (optional)" at bounding box center [256, 124] width 12 height 12
checkbox input "true"
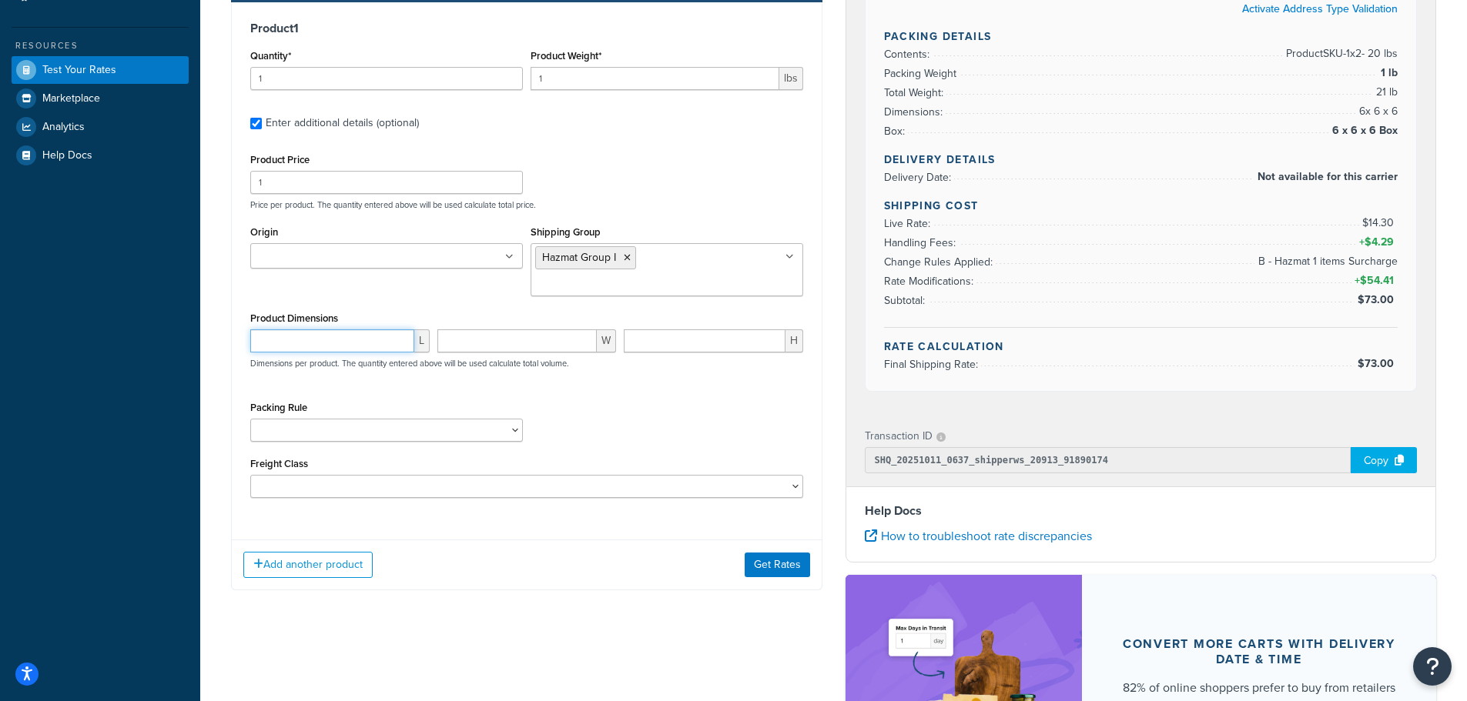
click at [333, 330] on input "number" at bounding box center [332, 341] width 164 height 23
type input "12"
click at [452, 330] on input "number" at bounding box center [517, 341] width 160 height 23
type input "12"
click at [631, 330] on input "number" at bounding box center [705, 341] width 162 height 23
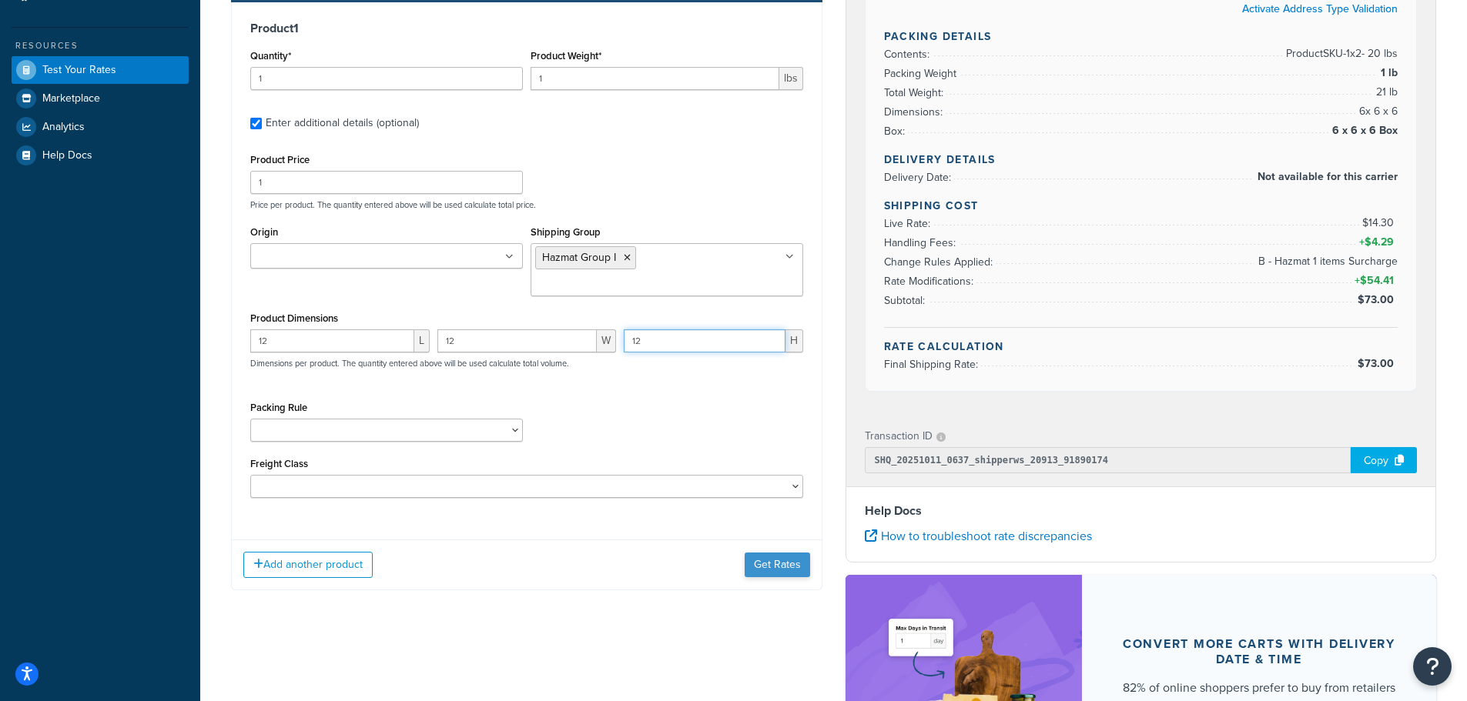
type input "12"
click at [780, 553] on button "Get Rates" at bounding box center [776, 565] width 65 height 25
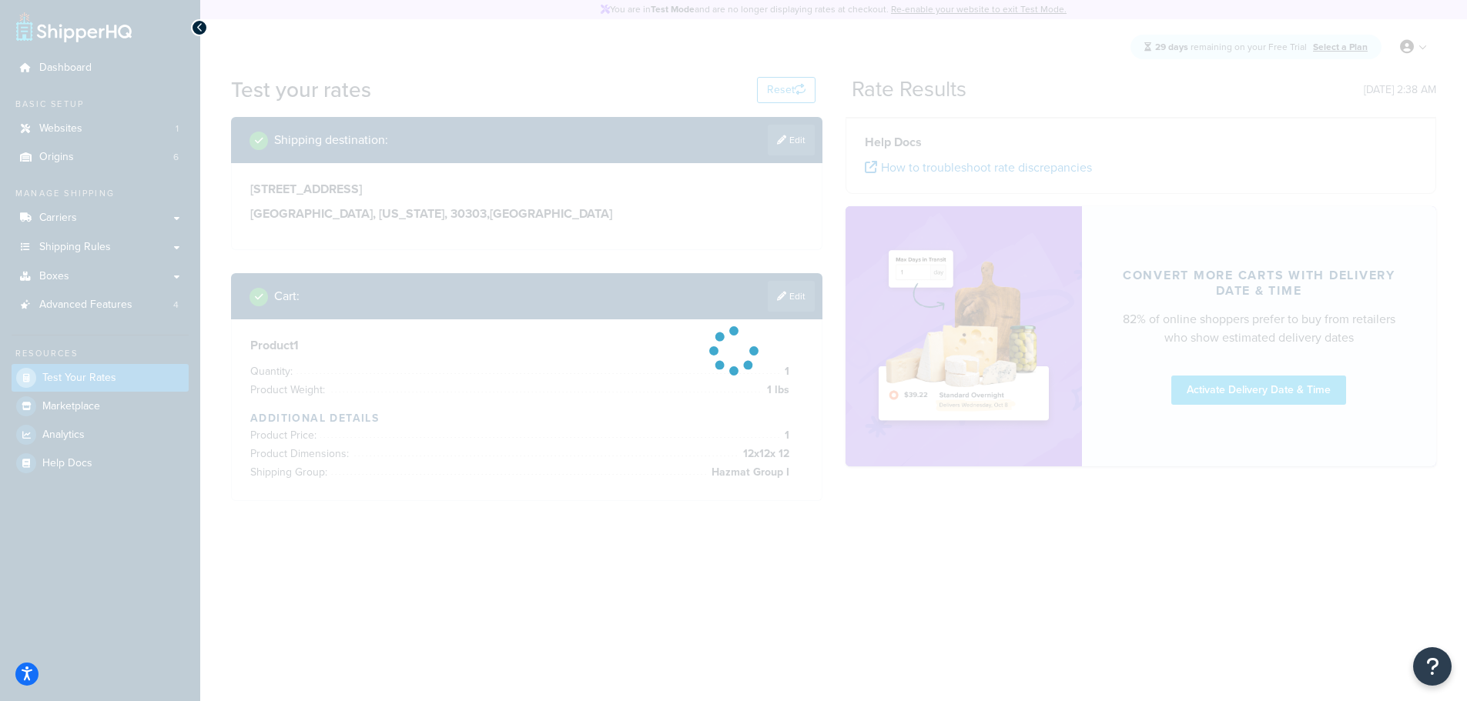
scroll to position [0, 0]
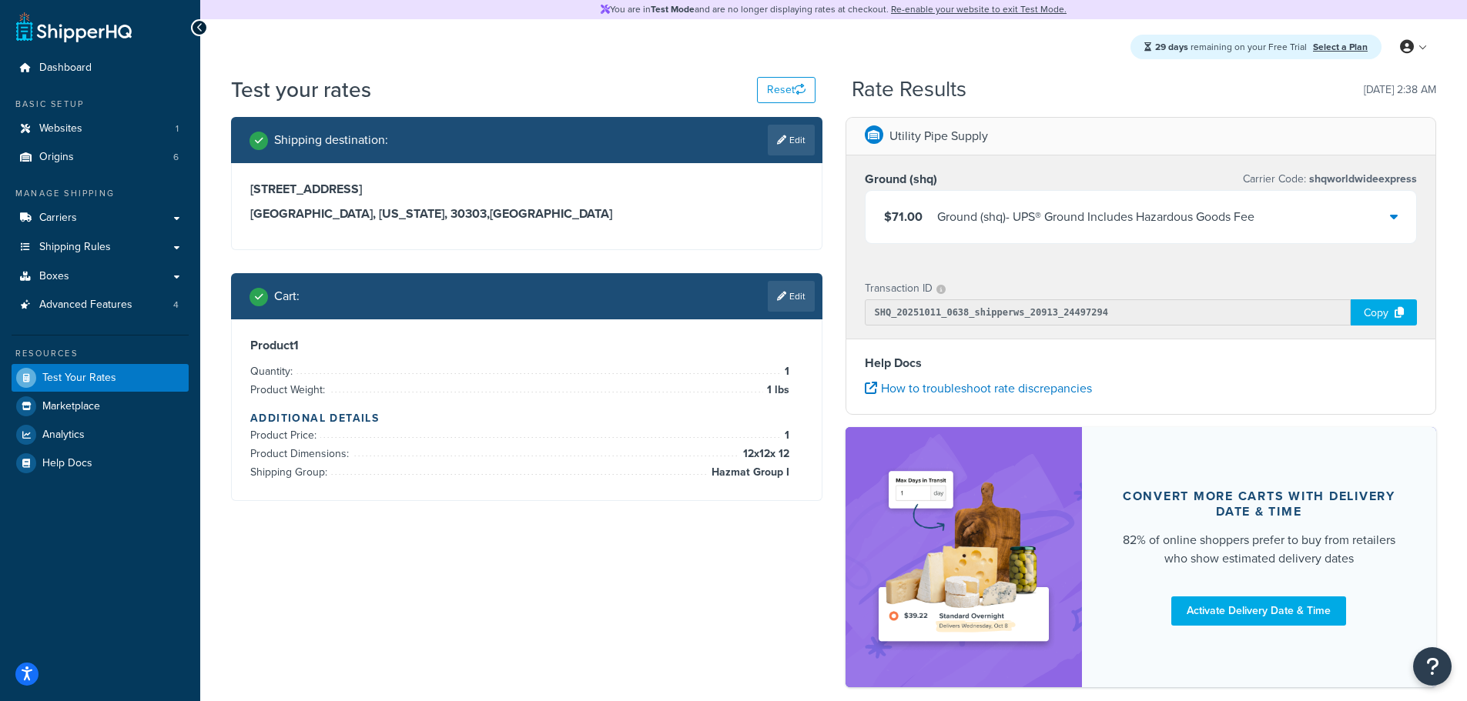
click at [1021, 212] on div "Ground (shq) - UPS® Ground Includes Hazardous Goods Fee" at bounding box center [1095, 217] width 317 height 22
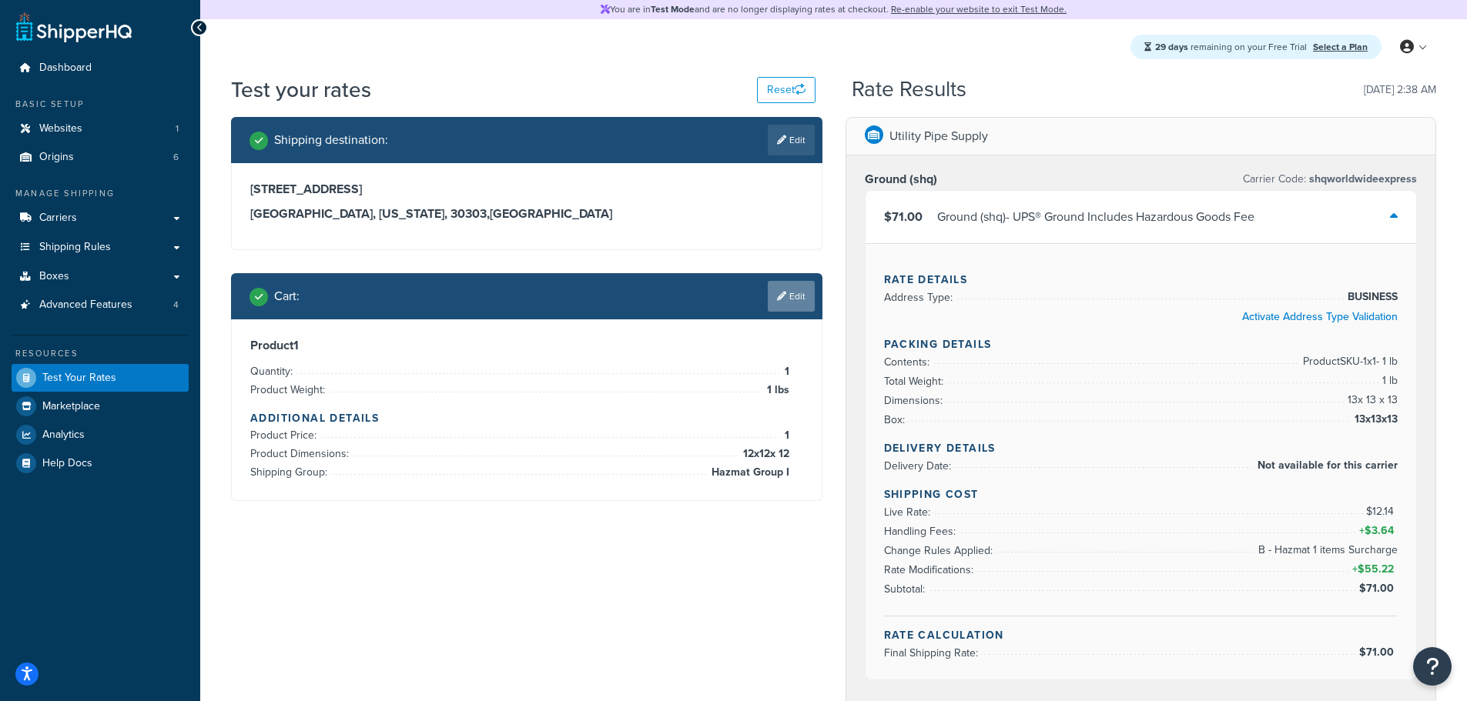
click at [789, 298] on link "Edit" at bounding box center [791, 296] width 47 height 31
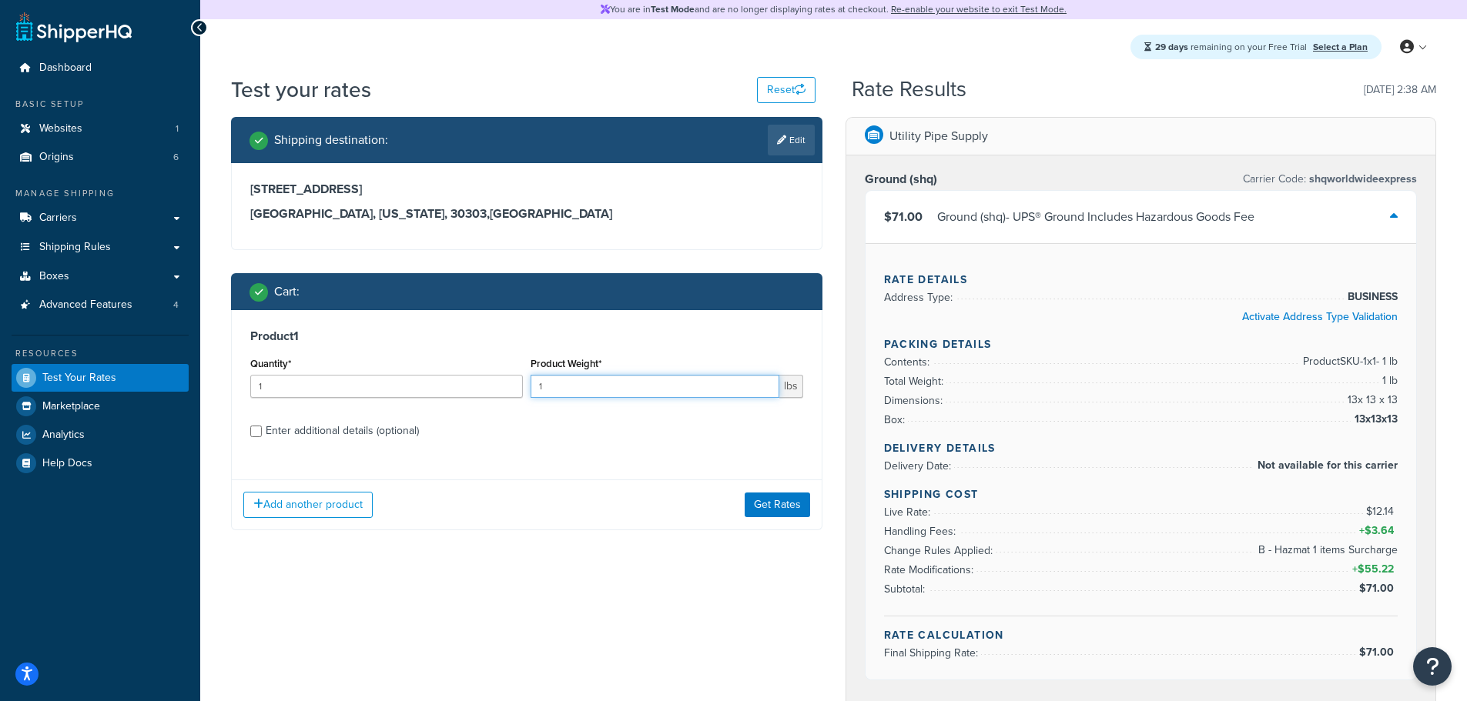
drag, startPoint x: 620, startPoint y: 390, endPoint x: 505, endPoint y: 390, distance: 114.7
click at [505, 390] on div "Quantity* 1 Product Weight* 1 lbs" at bounding box center [526, 381] width 560 height 56
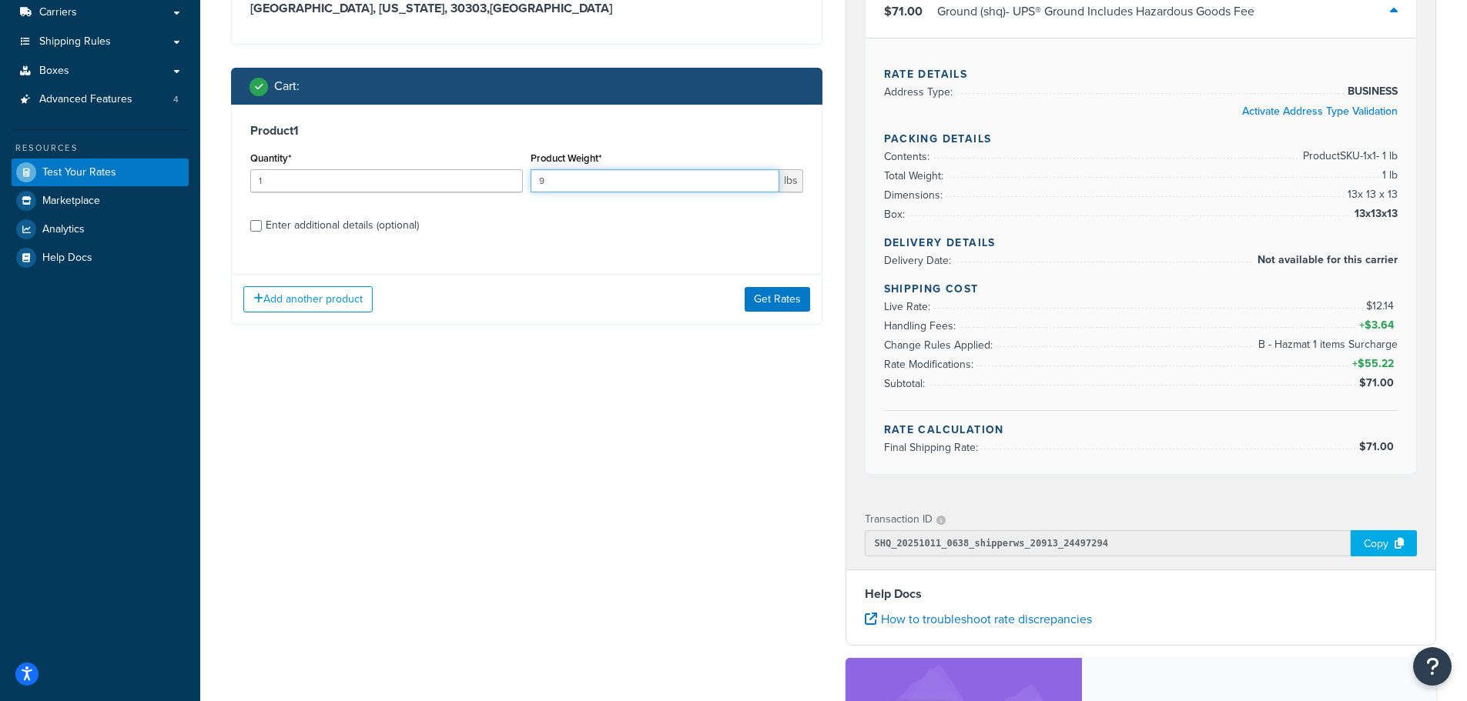
type input "9"
click at [362, 231] on div "Enter additional details (optional)" at bounding box center [342, 226] width 153 height 22
click at [262, 231] on input "Enter additional details (optional)" at bounding box center [256, 226] width 12 height 12
checkbox input "true"
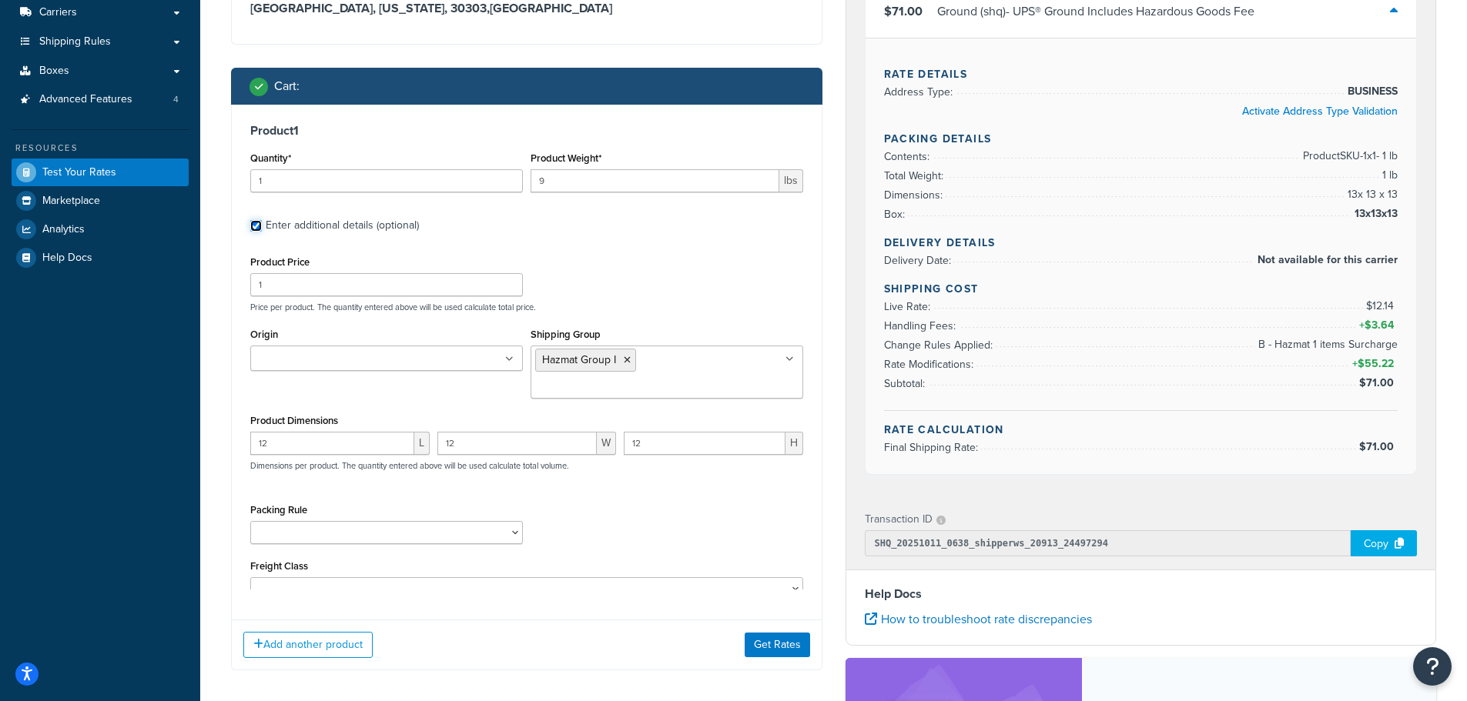
scroll to position [308, 0]
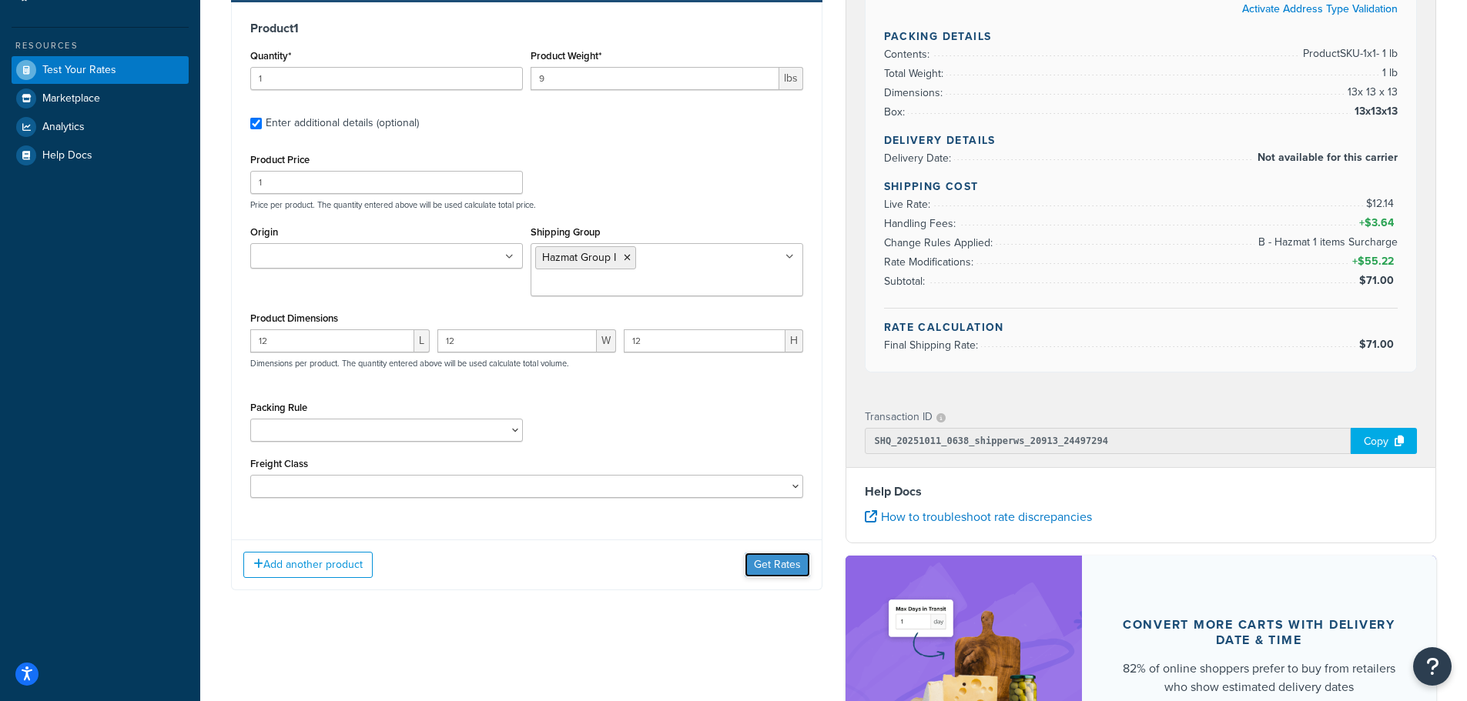
click at [773, 553] on button "Get Rates" at bounding box center [776, 565] width 65 height 25
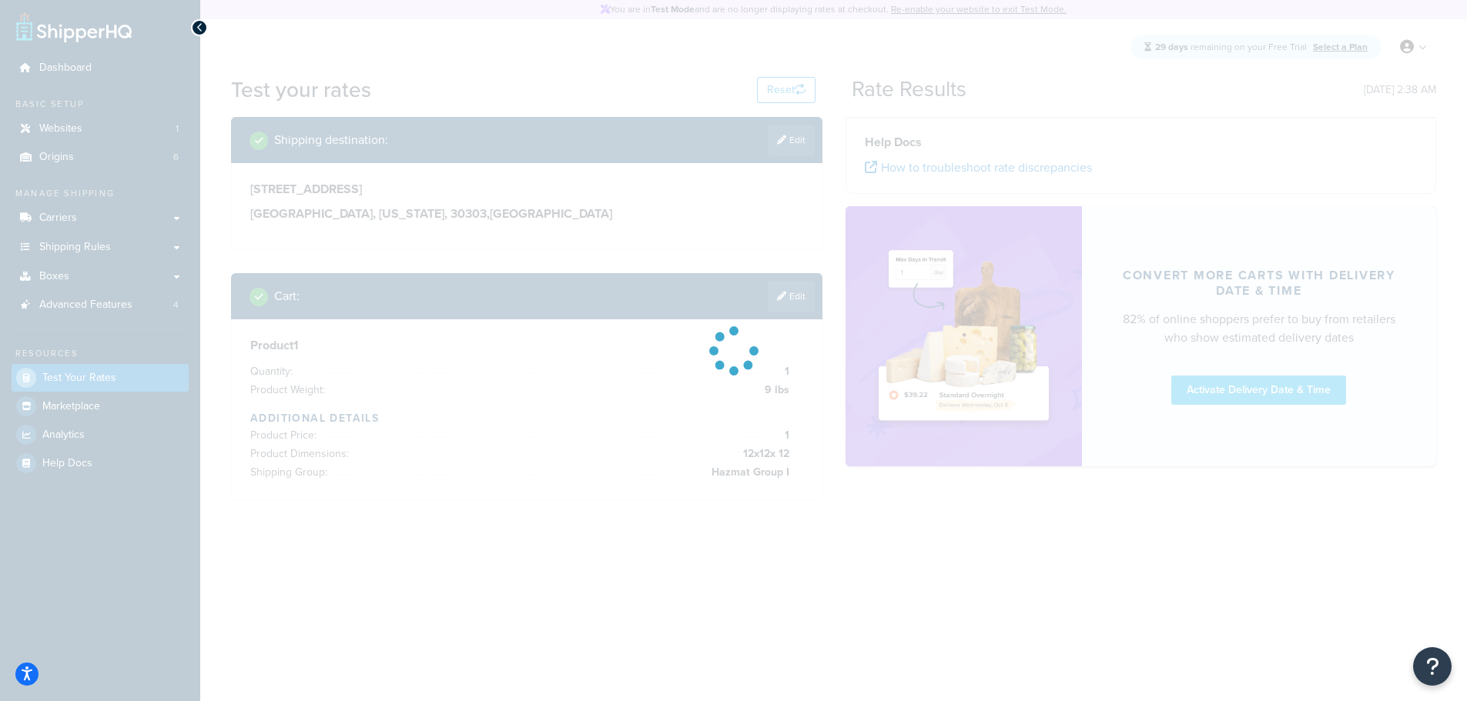
scroll to position [0, 0]
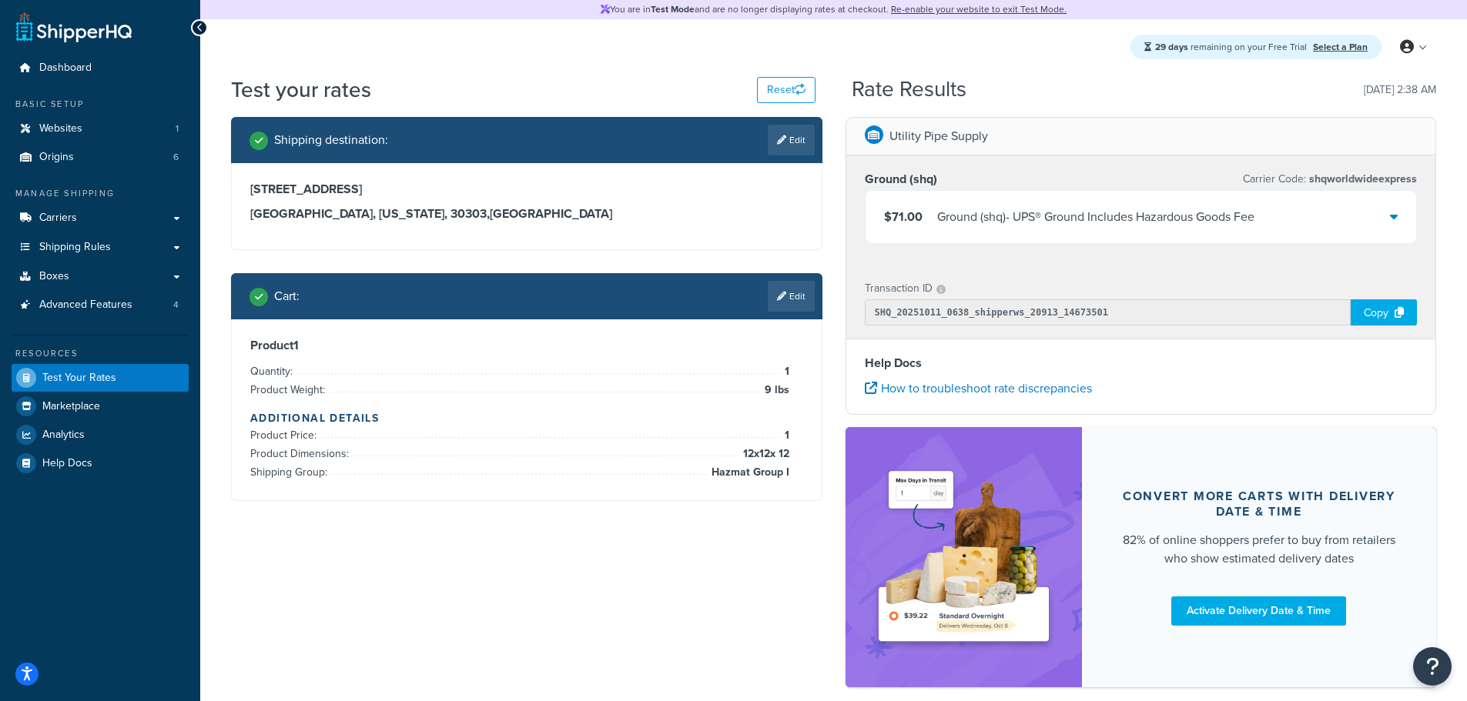
click at [1014, 204] on div "$71.00 Ground (shq) - UPS® Ground Includes Hazardous Goods Fee" at bounding box center [1140, 217] width 551 height 52
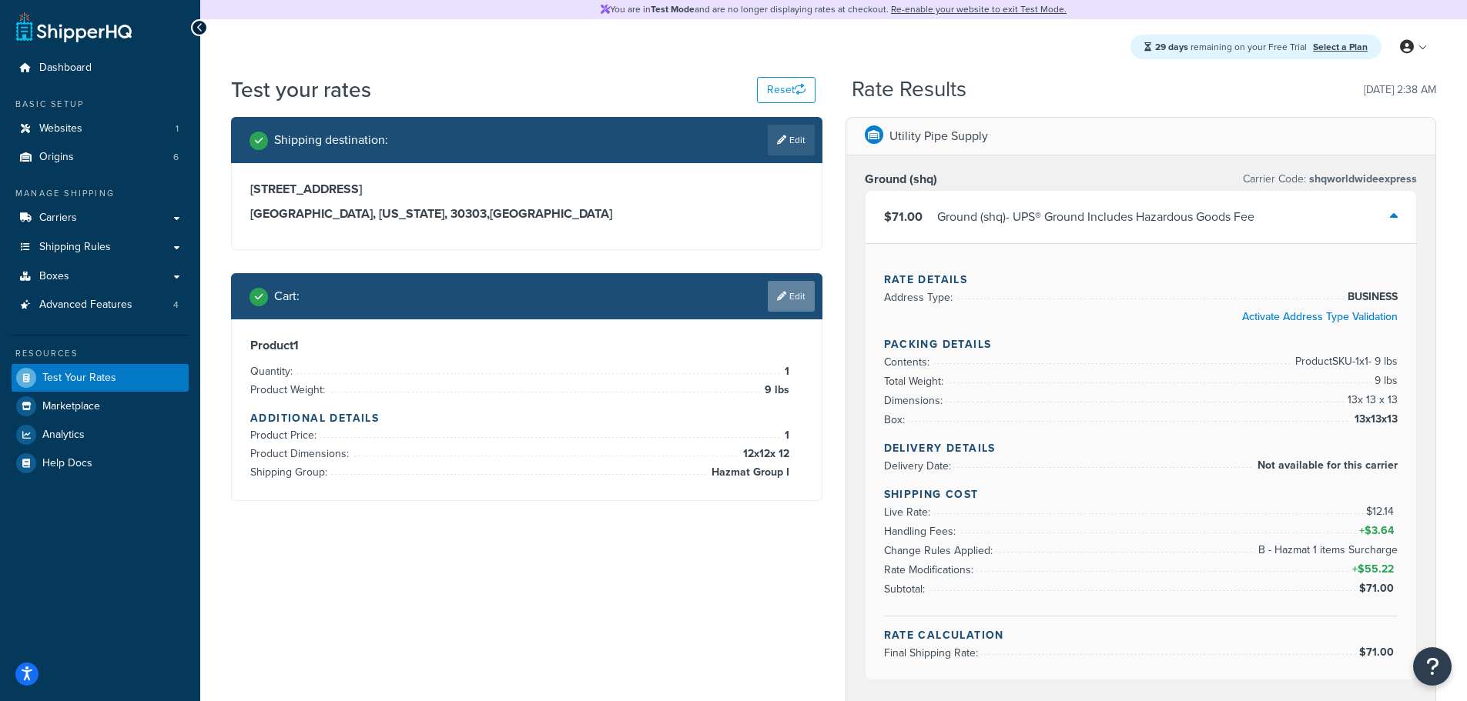
click at [787, 300] on link "Edit" at bounding box center [791, 296] width 47 height 31
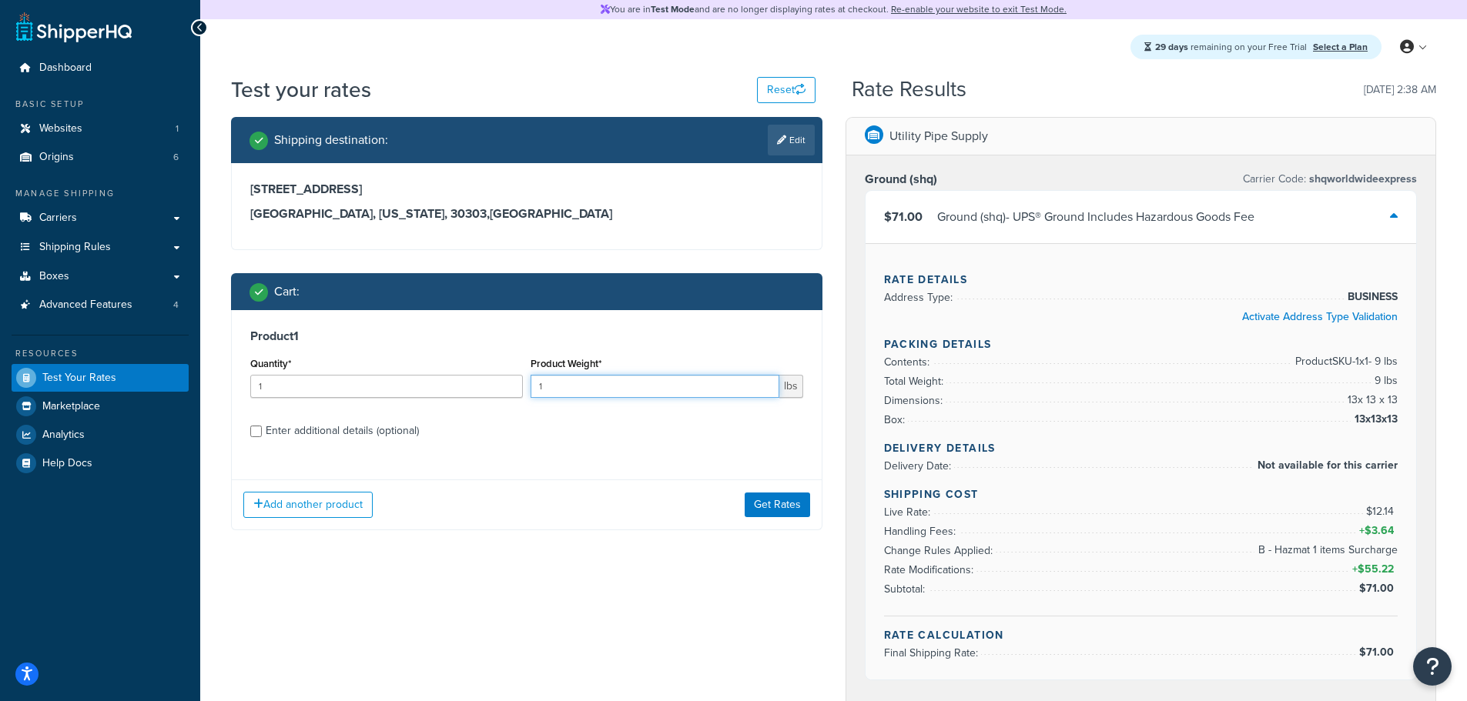
drag, startPoint x: 554, startPoint y: 386, endPoint x: 520, endPoint y: 390, distance: 34.1
click at [520, 390] on div "Quantity* 1 Product Weight* 1 lbs" at bounding box center [526, 381] width 560 height 56
type input "10"
click at [409, 388] on input "1" at bounding box center [386, 386] width 273 height 23
click at [371, 432] on div "Enter additional details (optional)" at bounding box center [342, 431] width 153 height 22
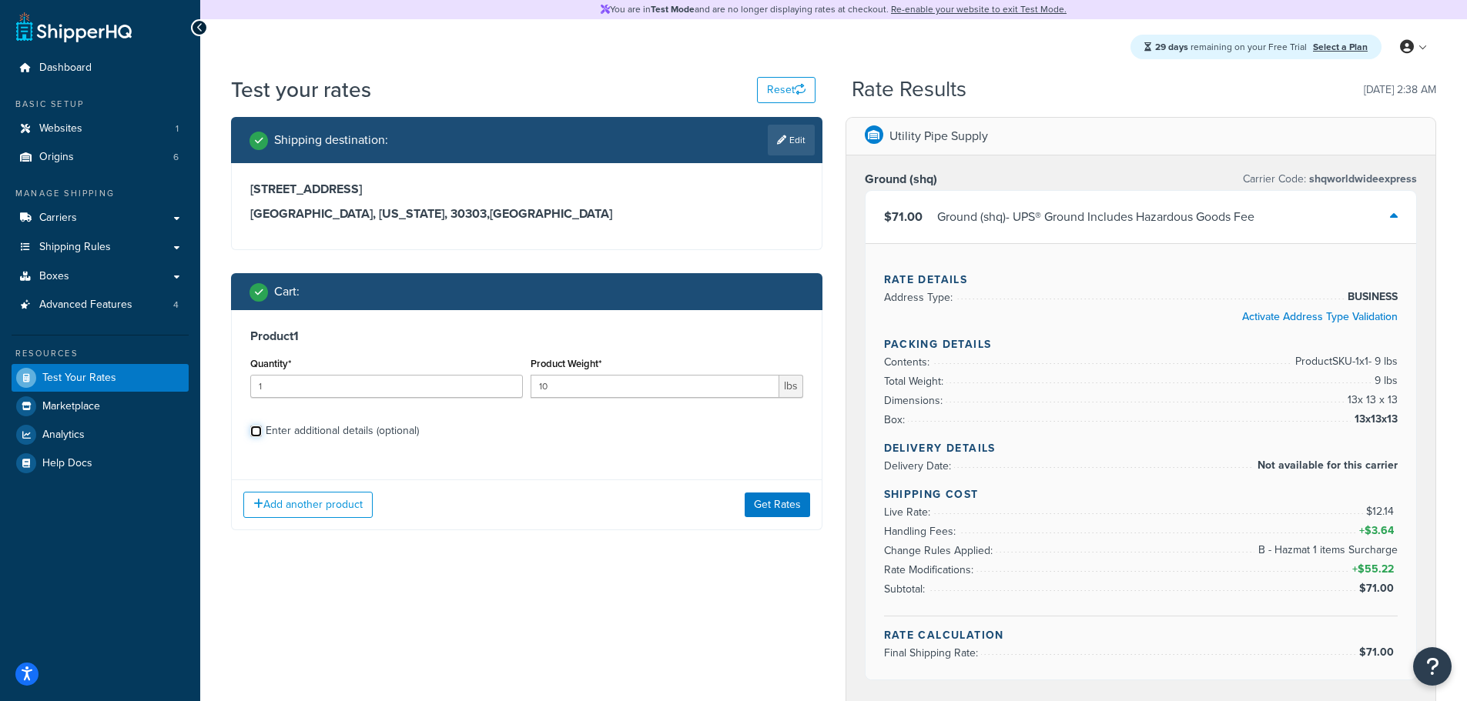
click at [262, 432] on input "Enter additional details (optional)" at bounding box center [256, 432] width 12 height 12
checkbox input "true"
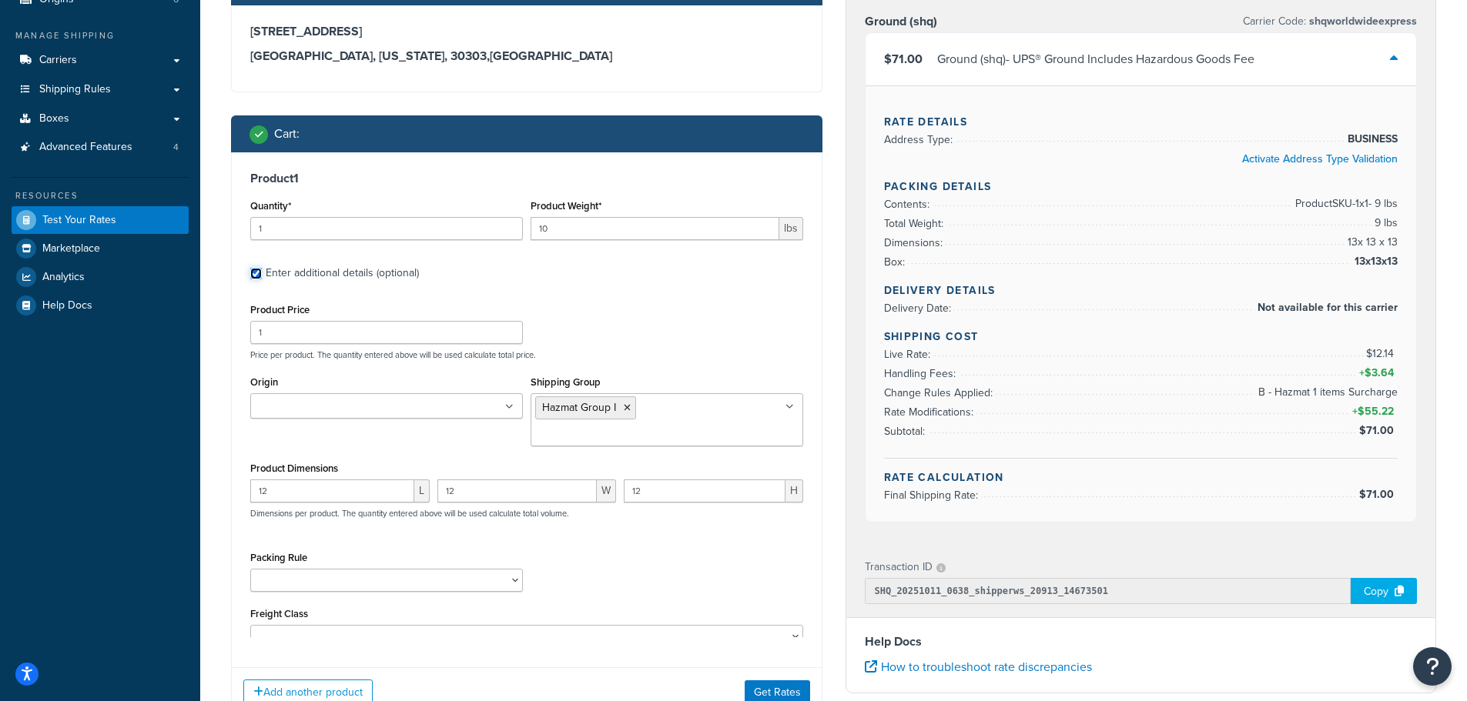
scroll to position [206, 0]
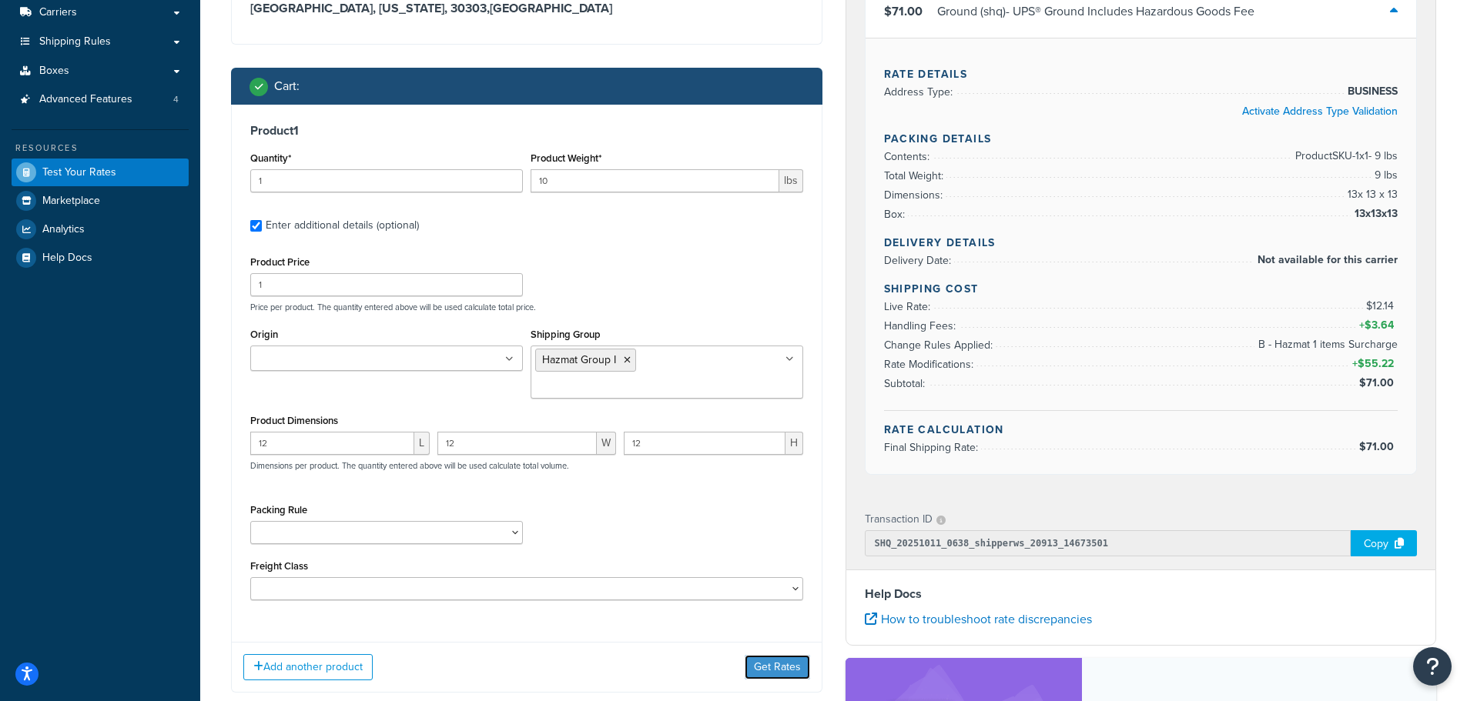
click at [768, 655] on button "Get Rates" at bounding box center [776, 667] width 65 height 25
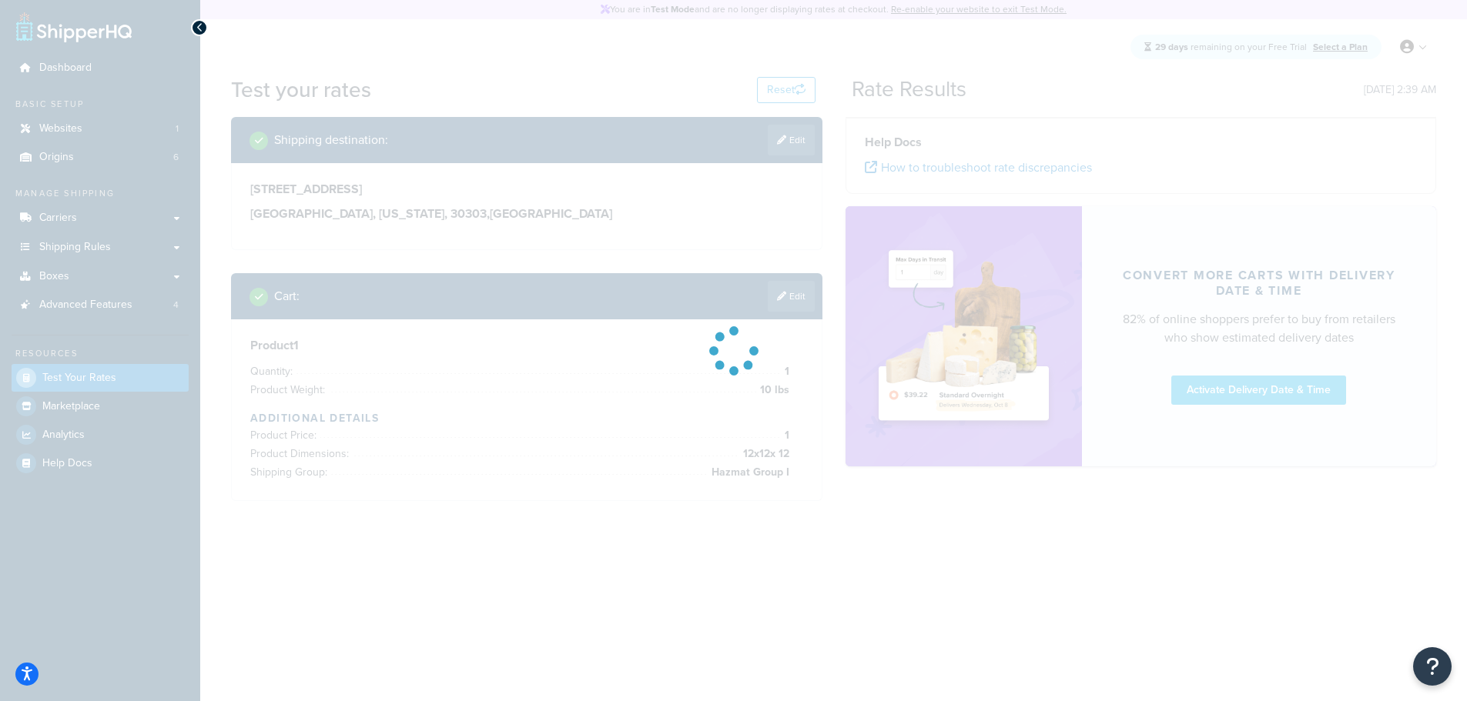
scroll to position [0, 0]
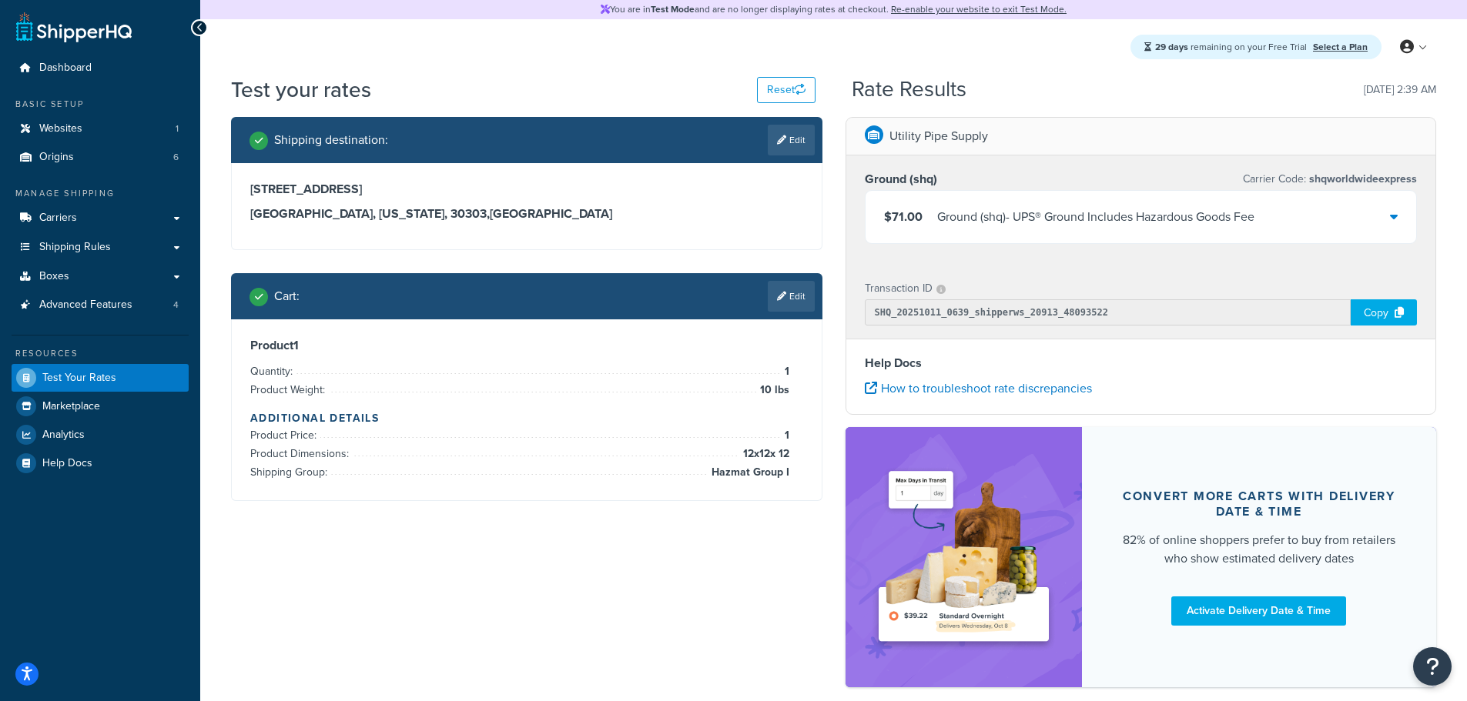
click at [989, 218] on div "Ground (shq) - UPS® Ground Includes Hazardous Goods Fee" at bounding box center [1095, 217] width 317 height 22
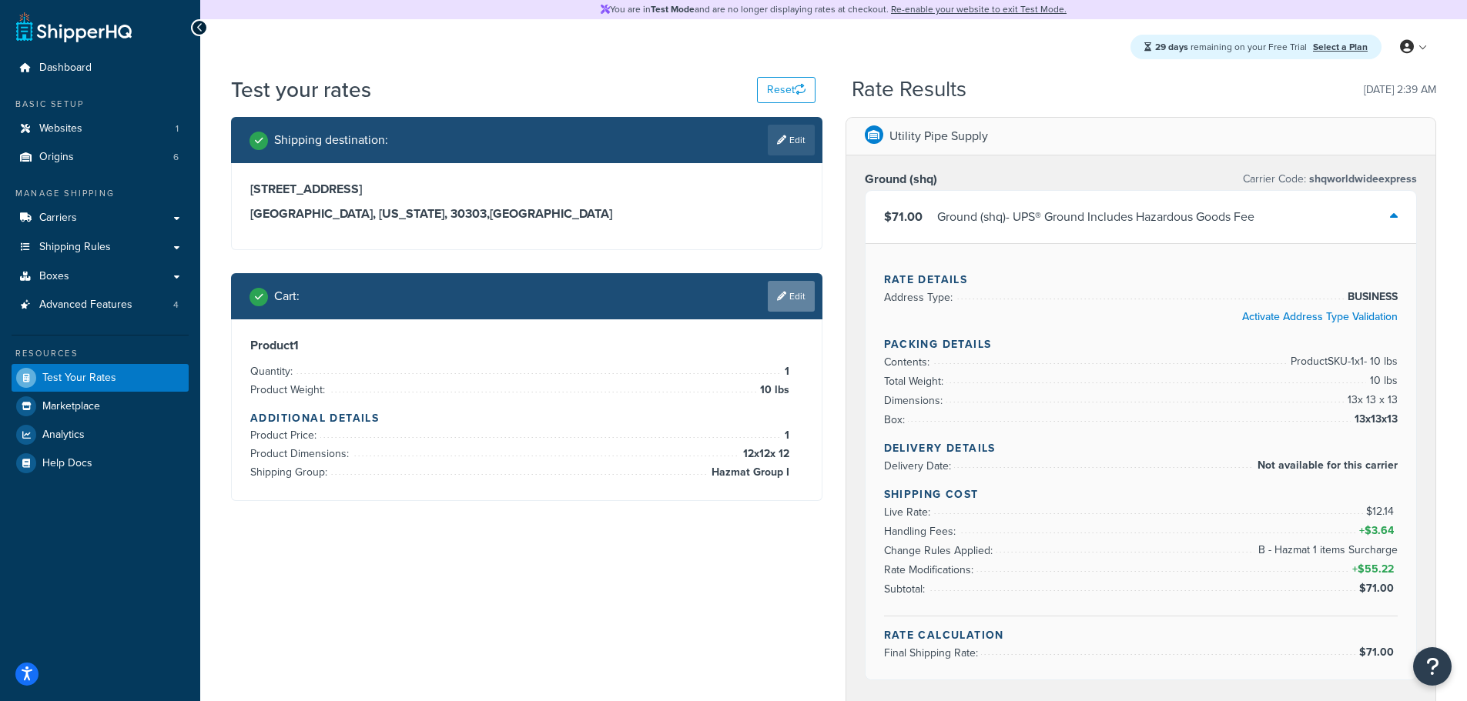
click at [803, 295] on link "Edit" at bounding box center [791, 296] width 47 height 31
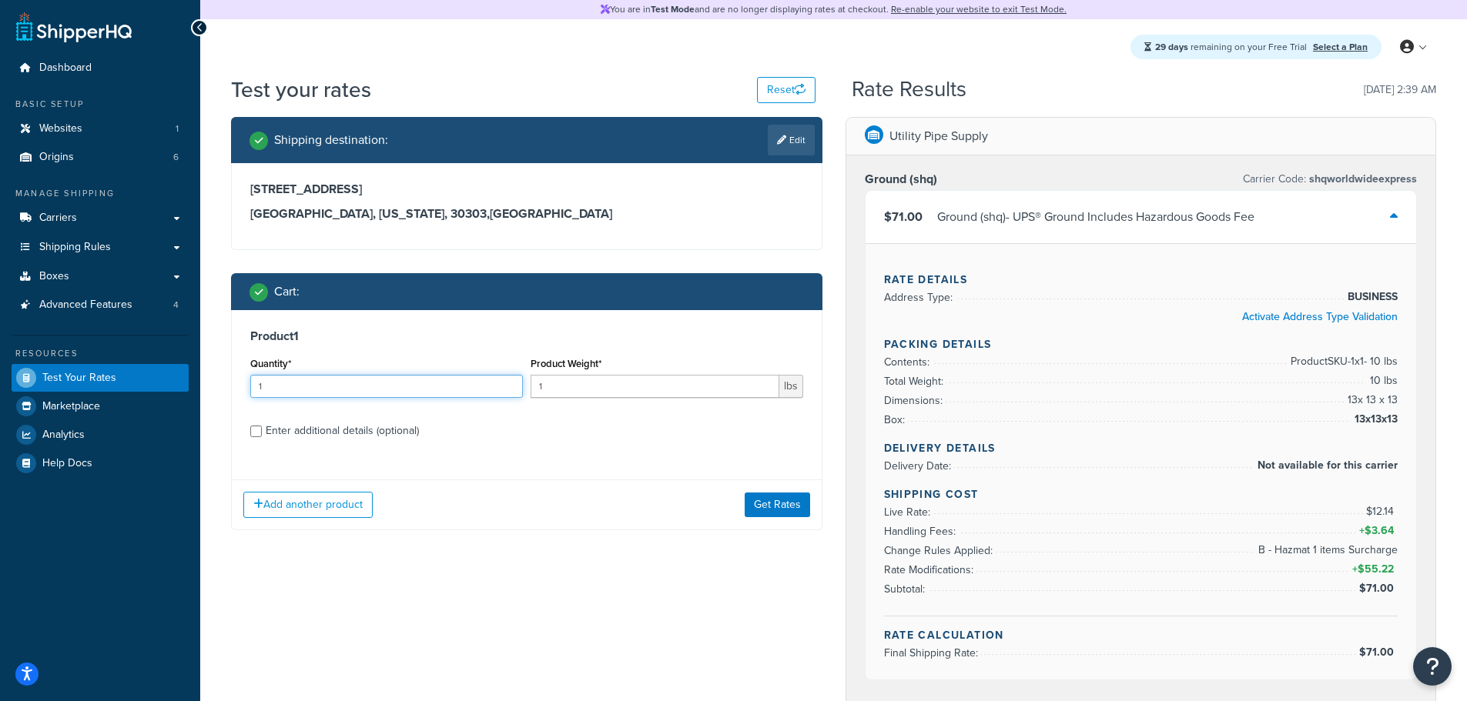
drag, startPoint x: 295, startPoint y: 381, endPoint x: 226, endPoint y: 390, distance: 69.1
click at [226, 390] on div "Shipping destination : Edit [STREET_ADDRESS][US_STATE] Cart : Product 1 Quantit…" at bounding box center [526, 335] width 614 height 437
drag, startPoint x: 541, startPoint y: 388, endPoint x: 507, endPoint y: 390, distance: 34.7
click at [523, 390] on div "Quantity* 10 Product Weight* 1 lbs" at bounding box center [526, 381] width 560 height 56
drag, startPoint x: 297, startPoint y: 387, endPoint x: 222, endPoint y: 392, distance: 75.6
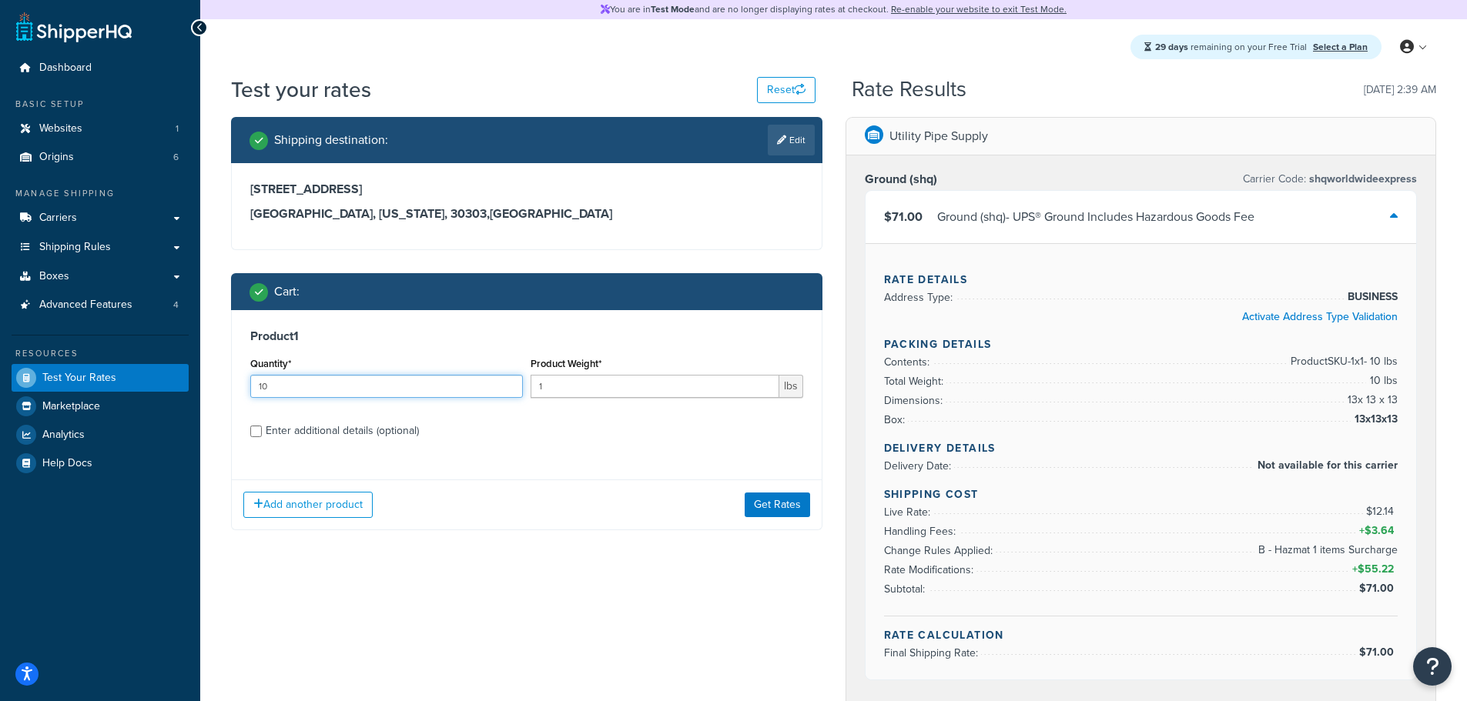
click at [222, 392] on div "Shipping destination : Edit [STREET_ADDRESS][US_STATE] Cart : Product 1 Quantit…" at bounding box center [526, 335] width 614 height 437
type input "15"
drag, startPoint x: 542, startPoint y: 390, endPoint x: 514, endPoint y: 394, distance: 28.1
click at [514, 394] on div "Quantity* 15 Product Weight* 1 lbs" at bounding box center [526, 381] width 560 height 56
type input "10"
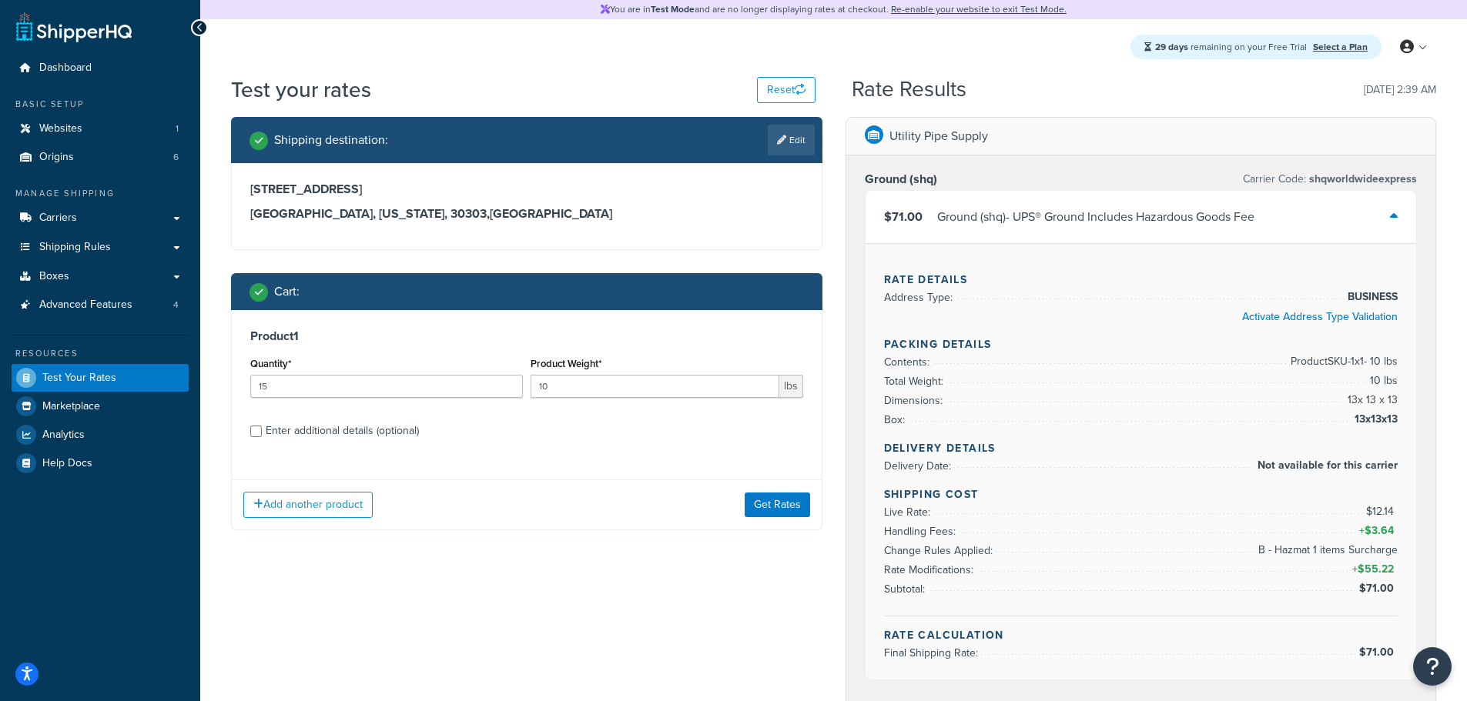
click at [315, 434] on div "Enter additional details (optional)" at bounding box center [342, 431] width 153 height 22
click at [262, 434] on input "Enter additional details (optional)" at bounding box center [256, 432] width 12 height 12
checkbox input "true"
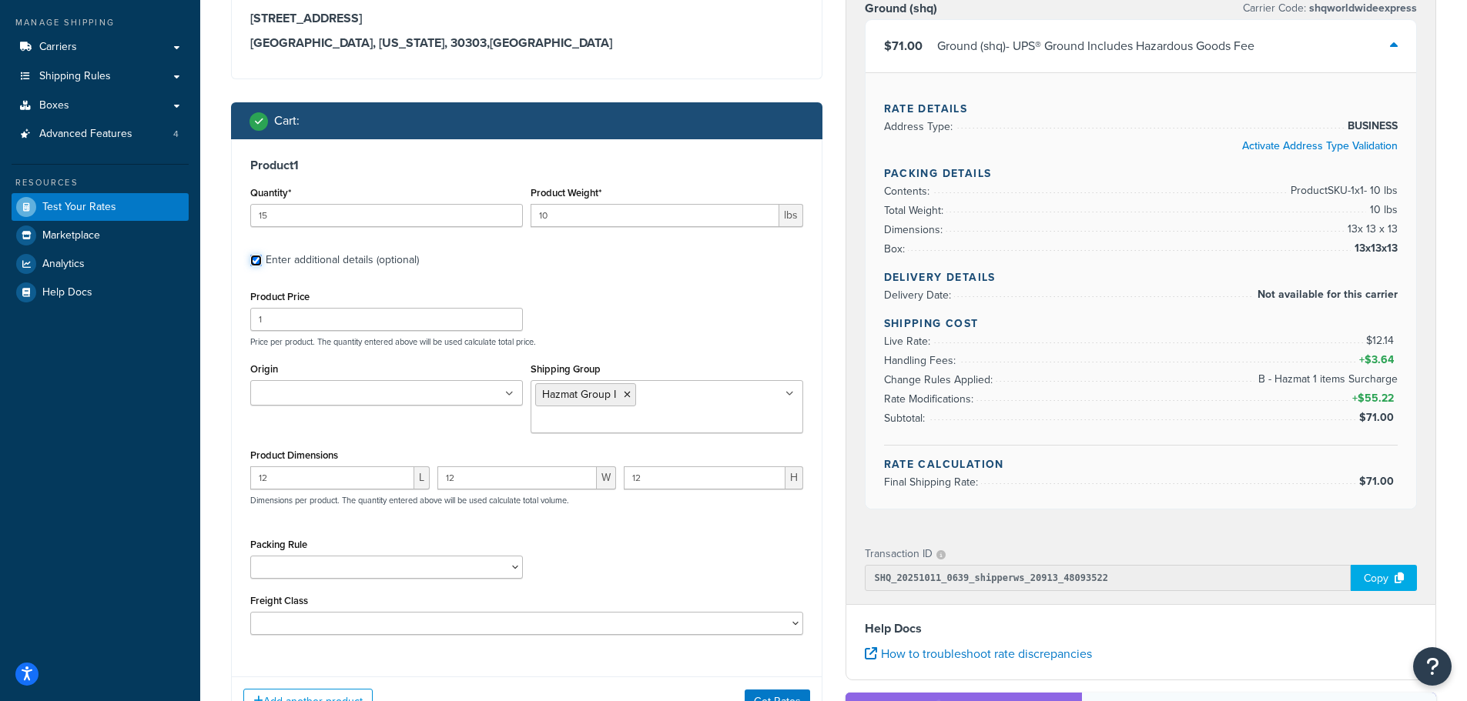
scroll to position [206, 0]
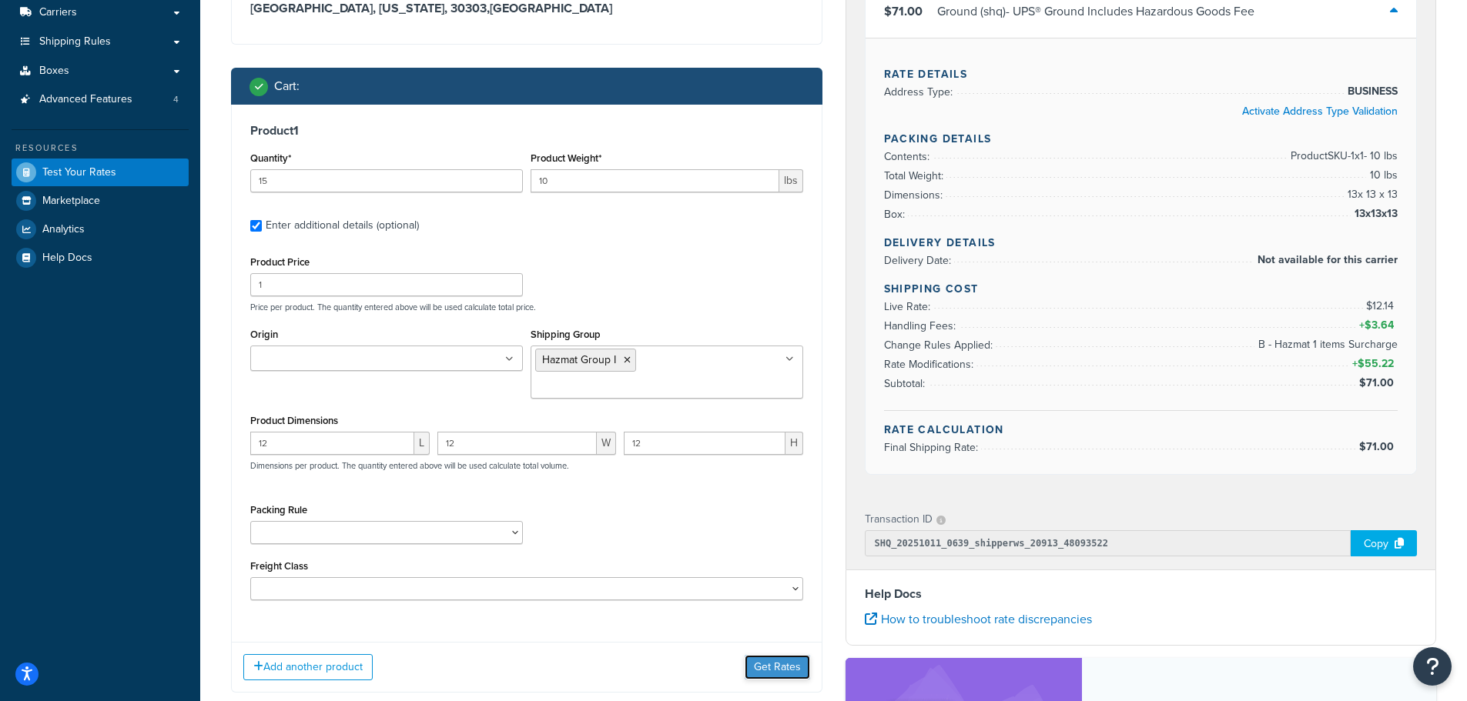
click at [783, 657] on button "Get Rates" at bounding box center [776, 667] width 65 height 25
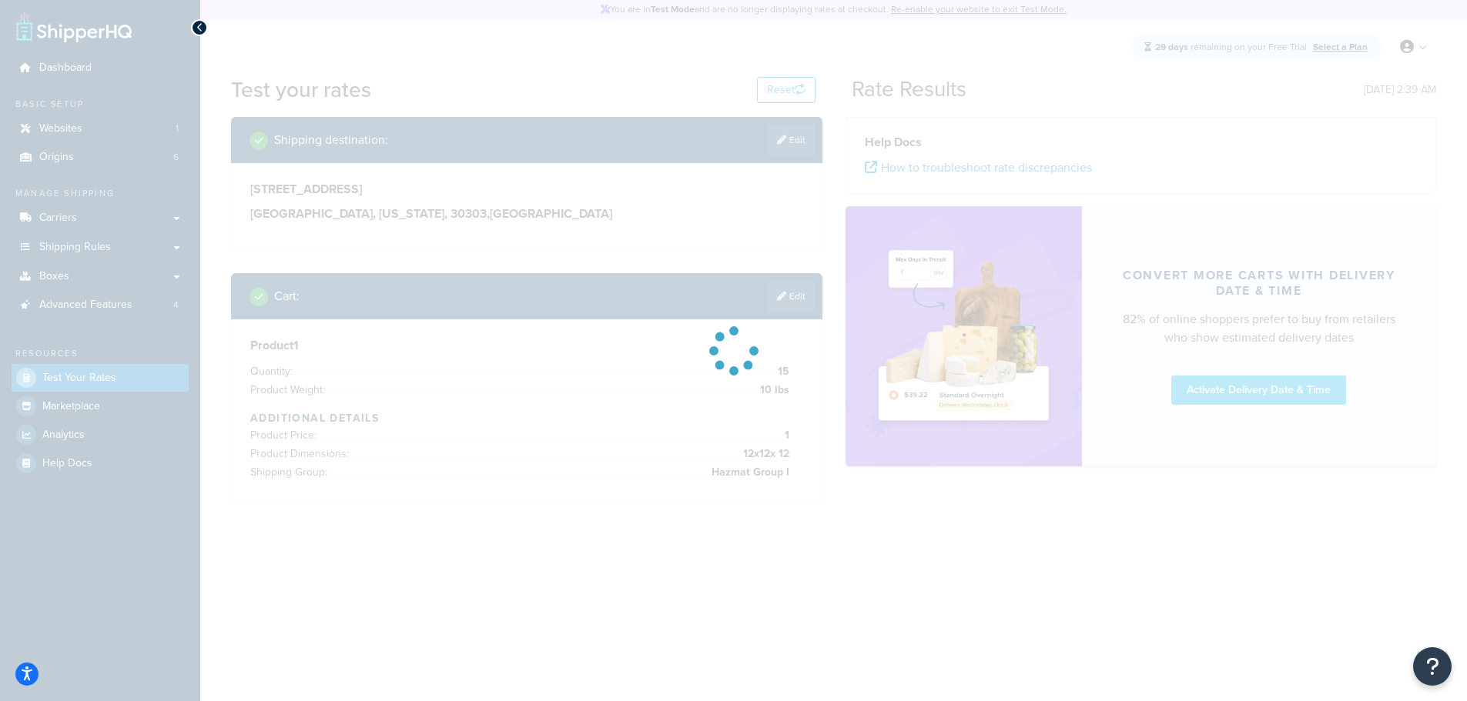
scroll to position [0, 0]
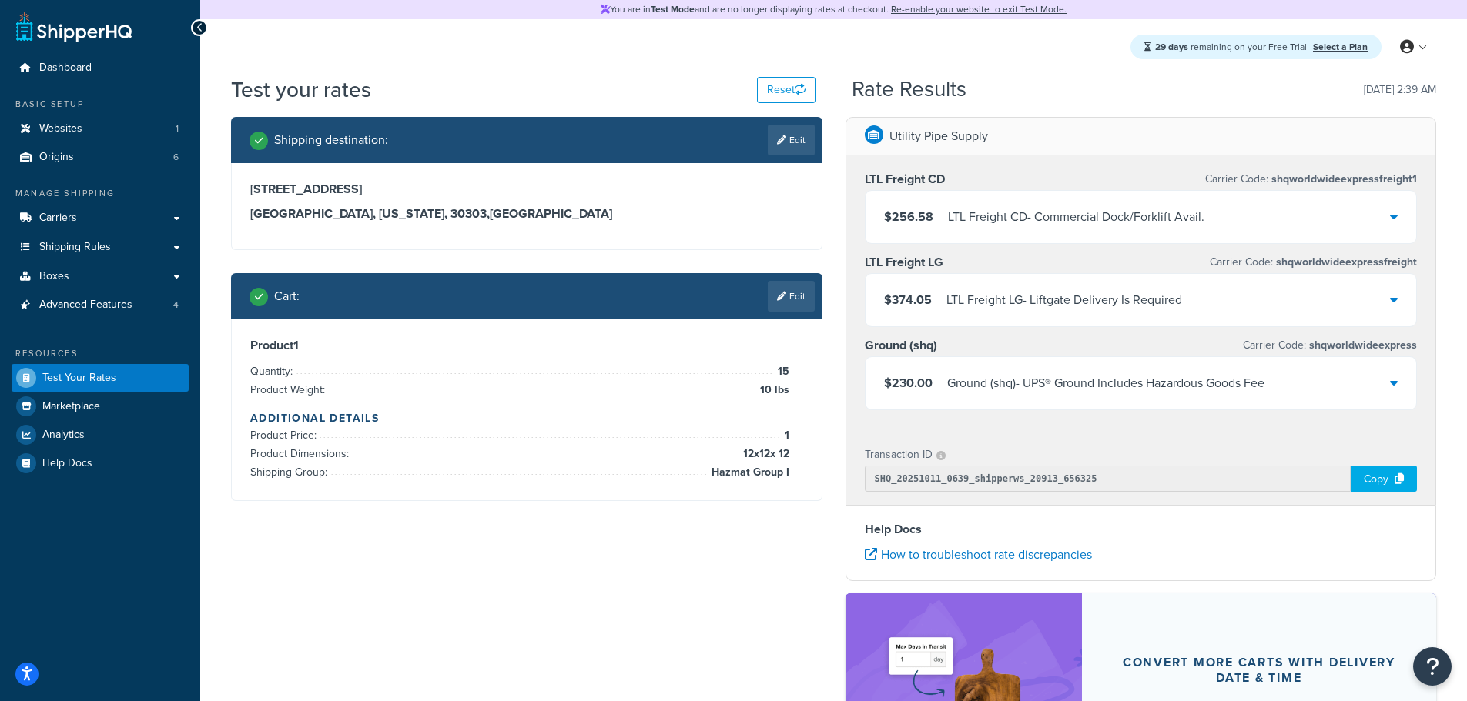
click at [924, 390] on span "$230.00" at bounding box center [908, 383] width 49 height 18
